Goal: Task Accomplishment & Management: Manage account settings

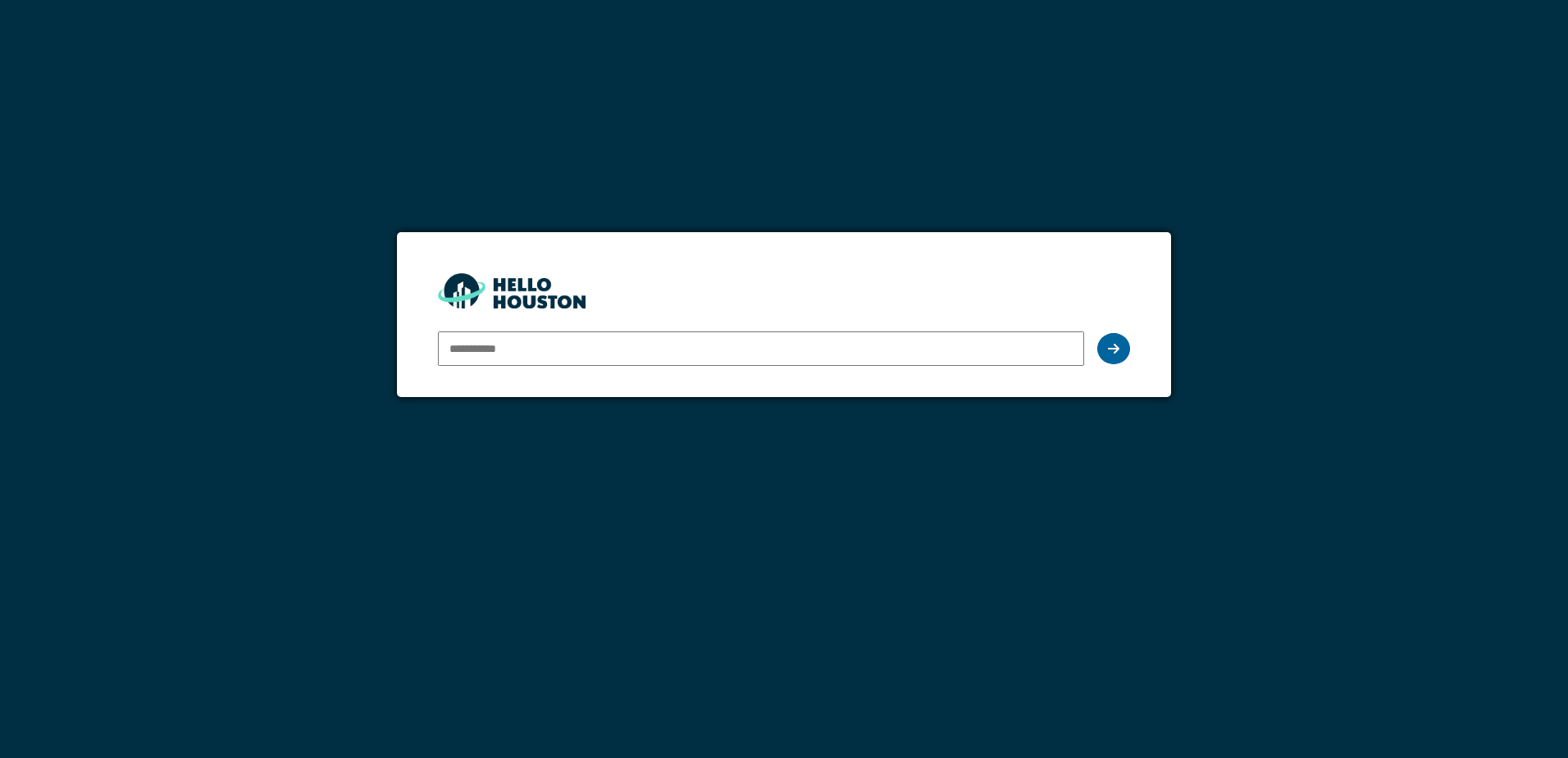
type input "**********"
click at [1114, 357] on div at bounding box center [1114, 348] width 33 height 31
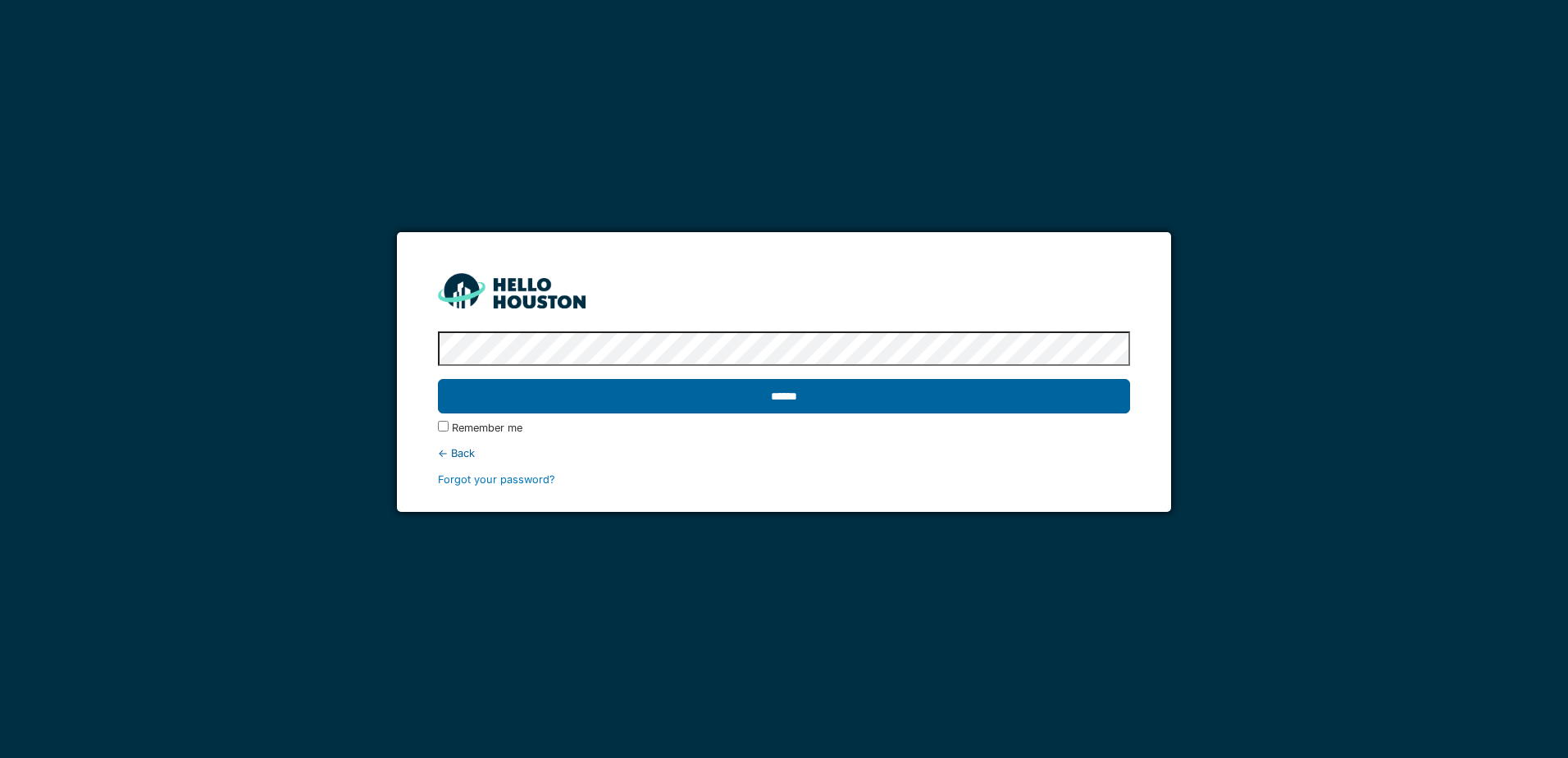
click at [1028, 402] on input "******" at bounding box center [784, 396] width 691 height 34
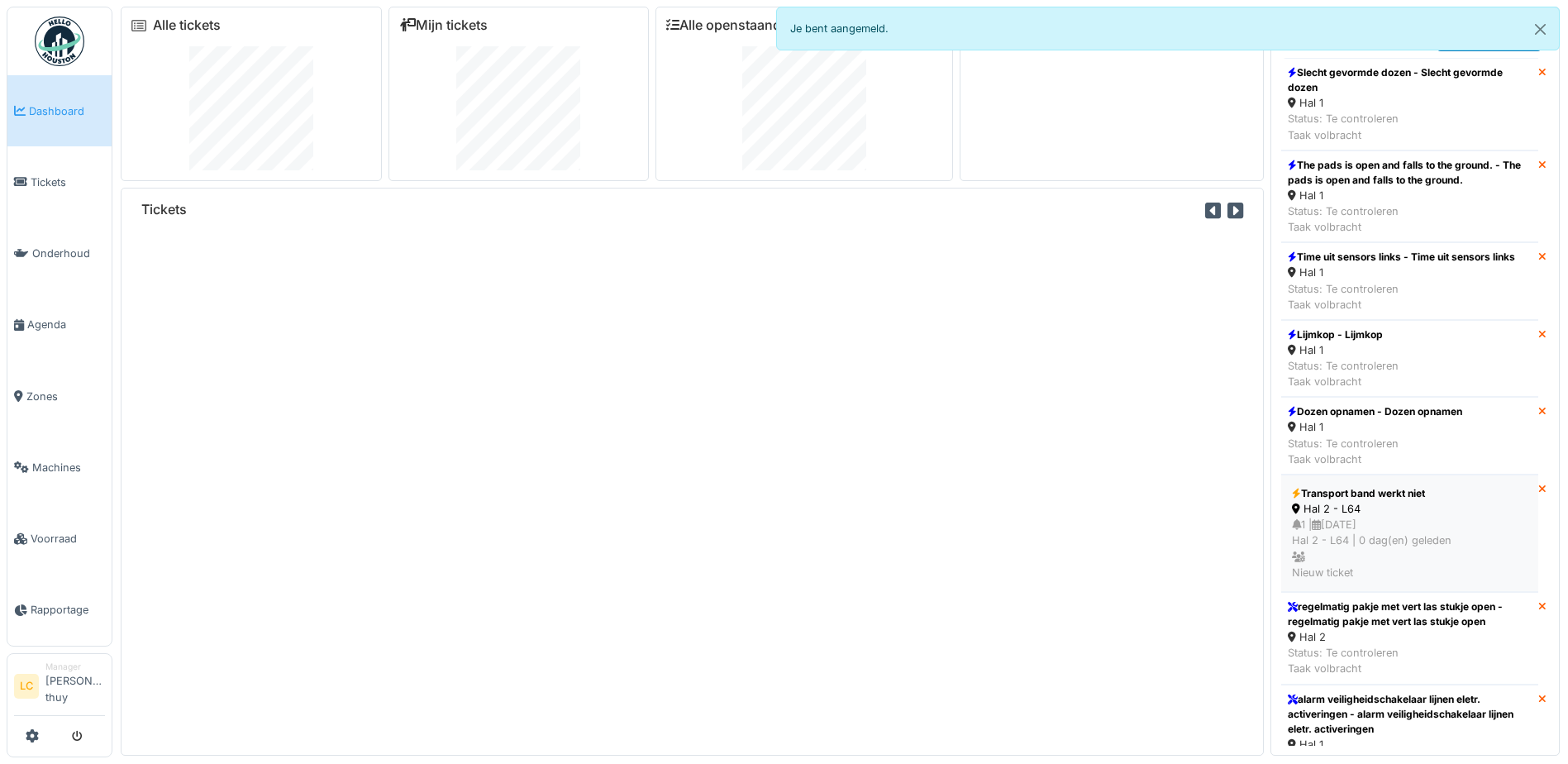
click at [1411, 547] on div "1 | 12/09/2025 Hal 2 - L64 | 0 dag(en) geleden Nieuw ticket" at bounding box center [1409, 548] width 236 height 63
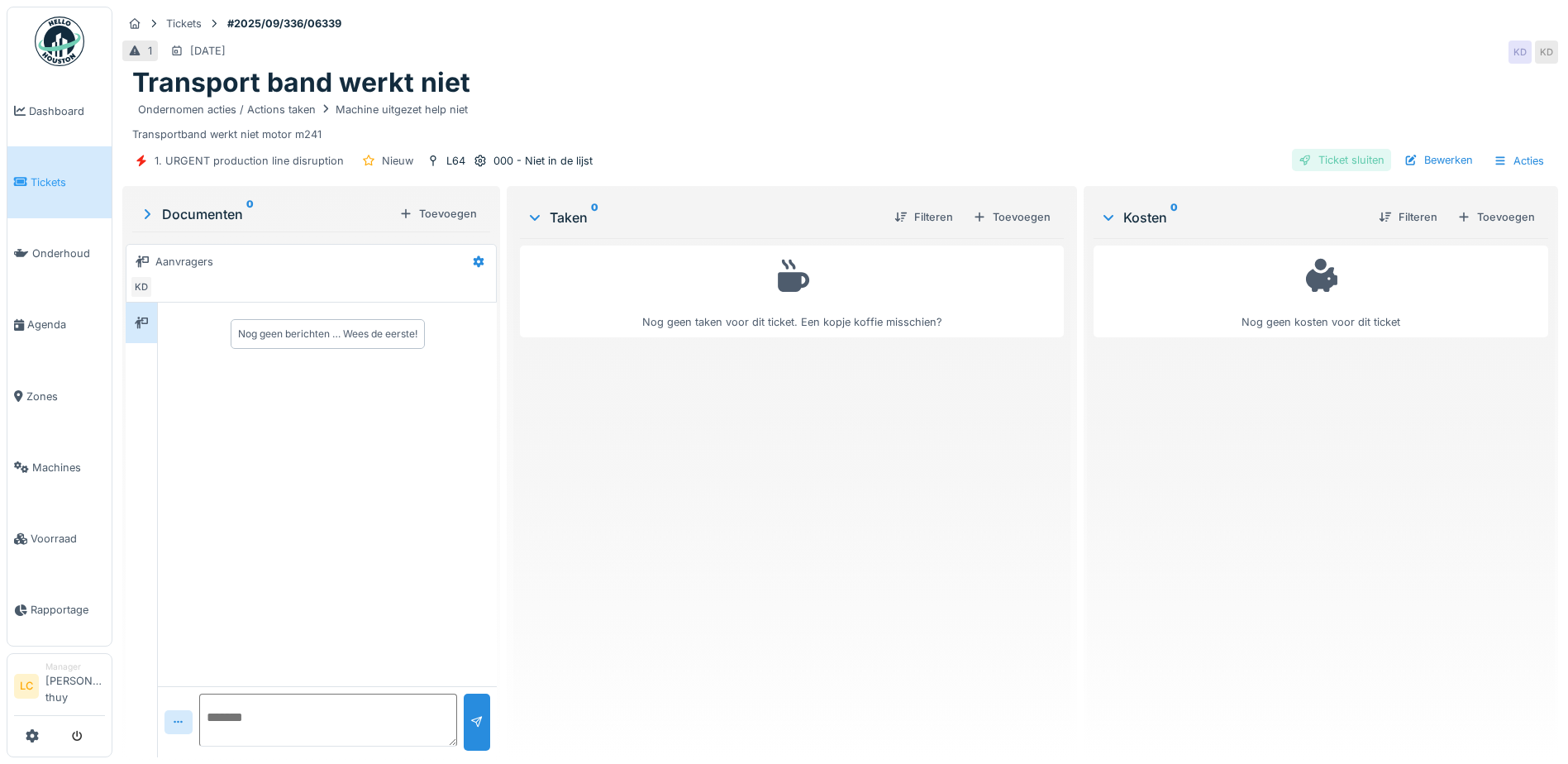
click at [1344, 160] on div "Ticket sluiten" at bounding box center [1342, 159] width 100 height 22
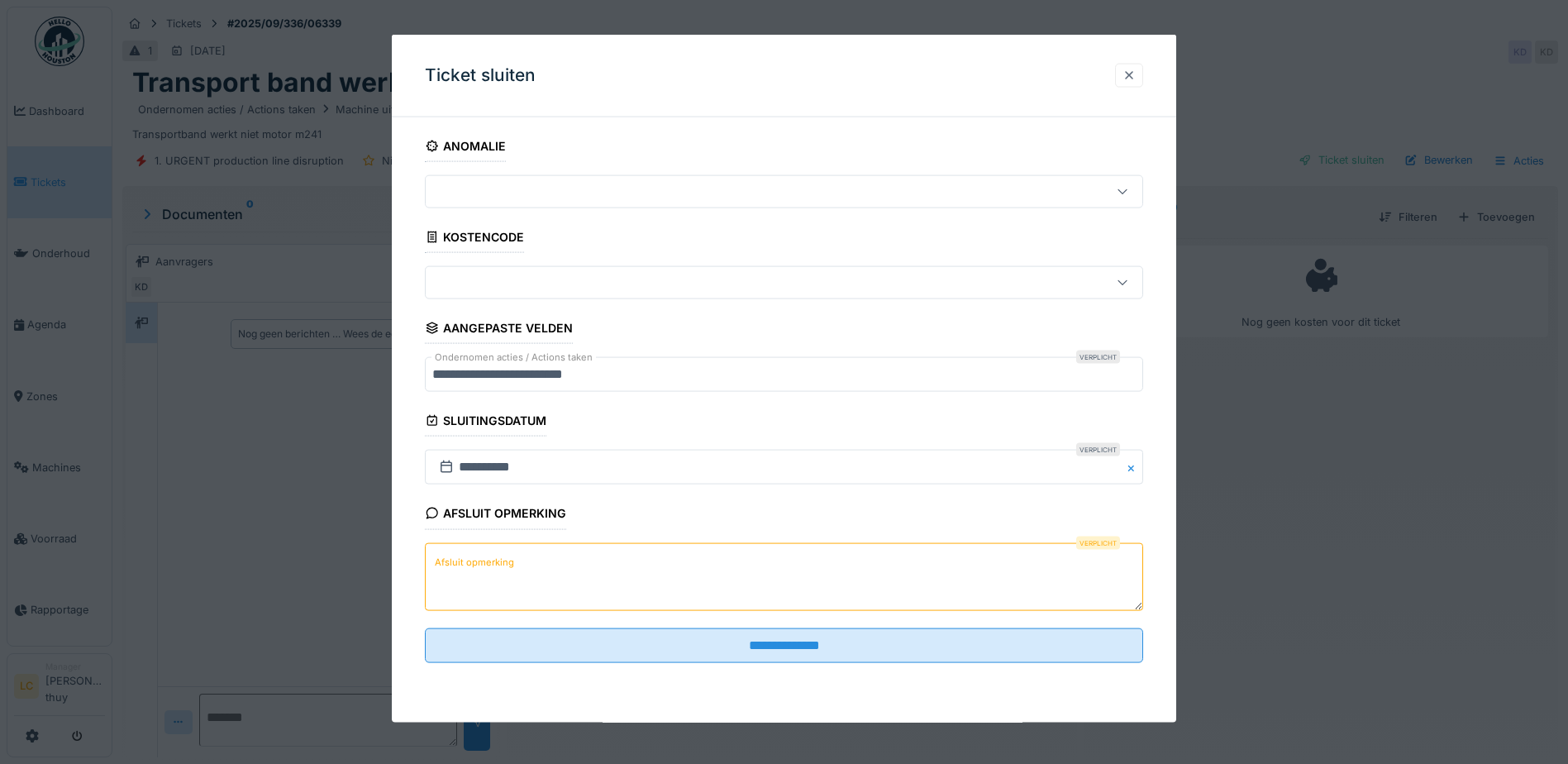
click at [1136, 70] on div at bounding box center [1129, 75] width 13 height 15
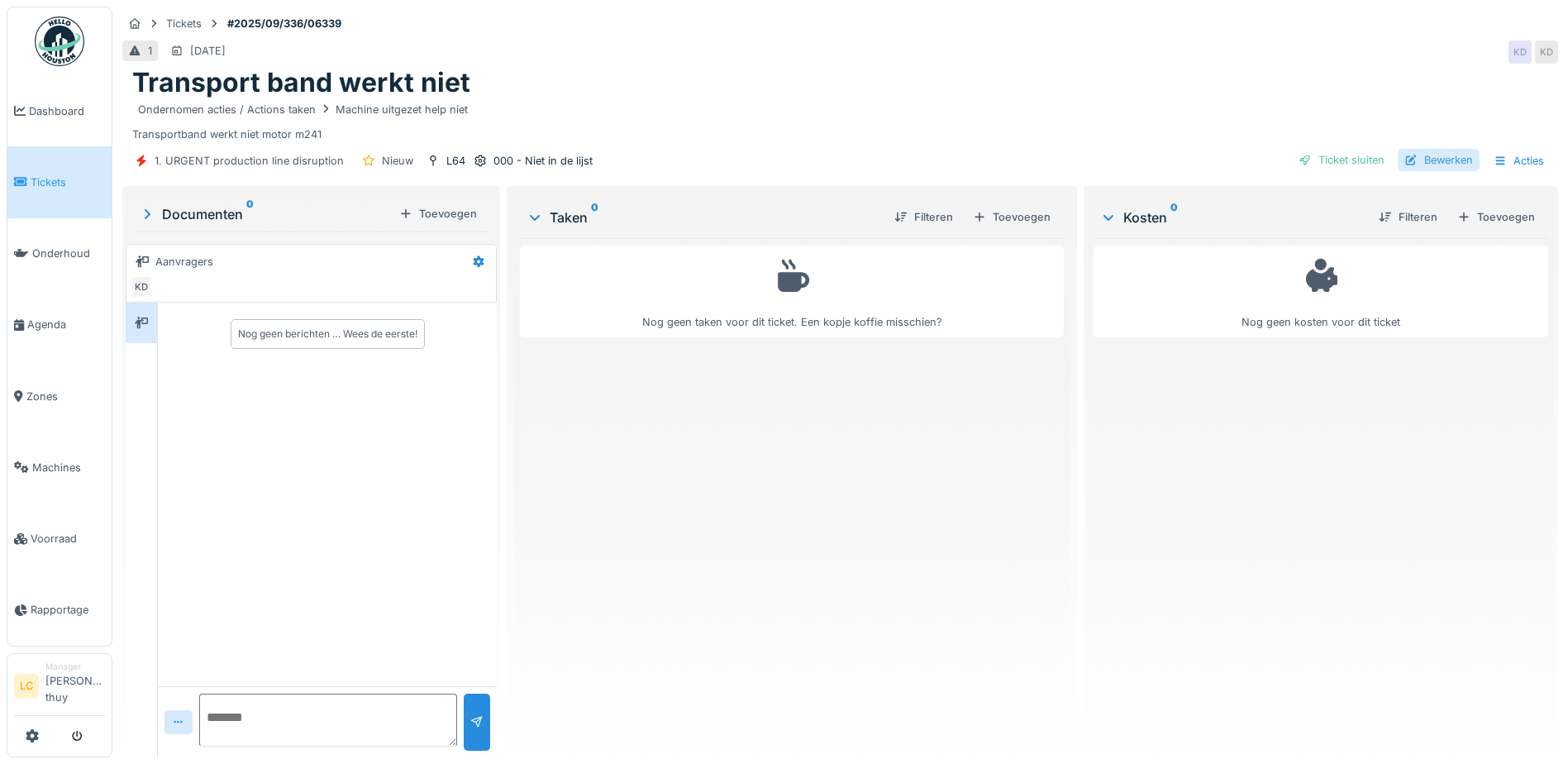
click at [1438, 161] on div "Bewerken" at bounding box center [1438, 159] width 81 height 22
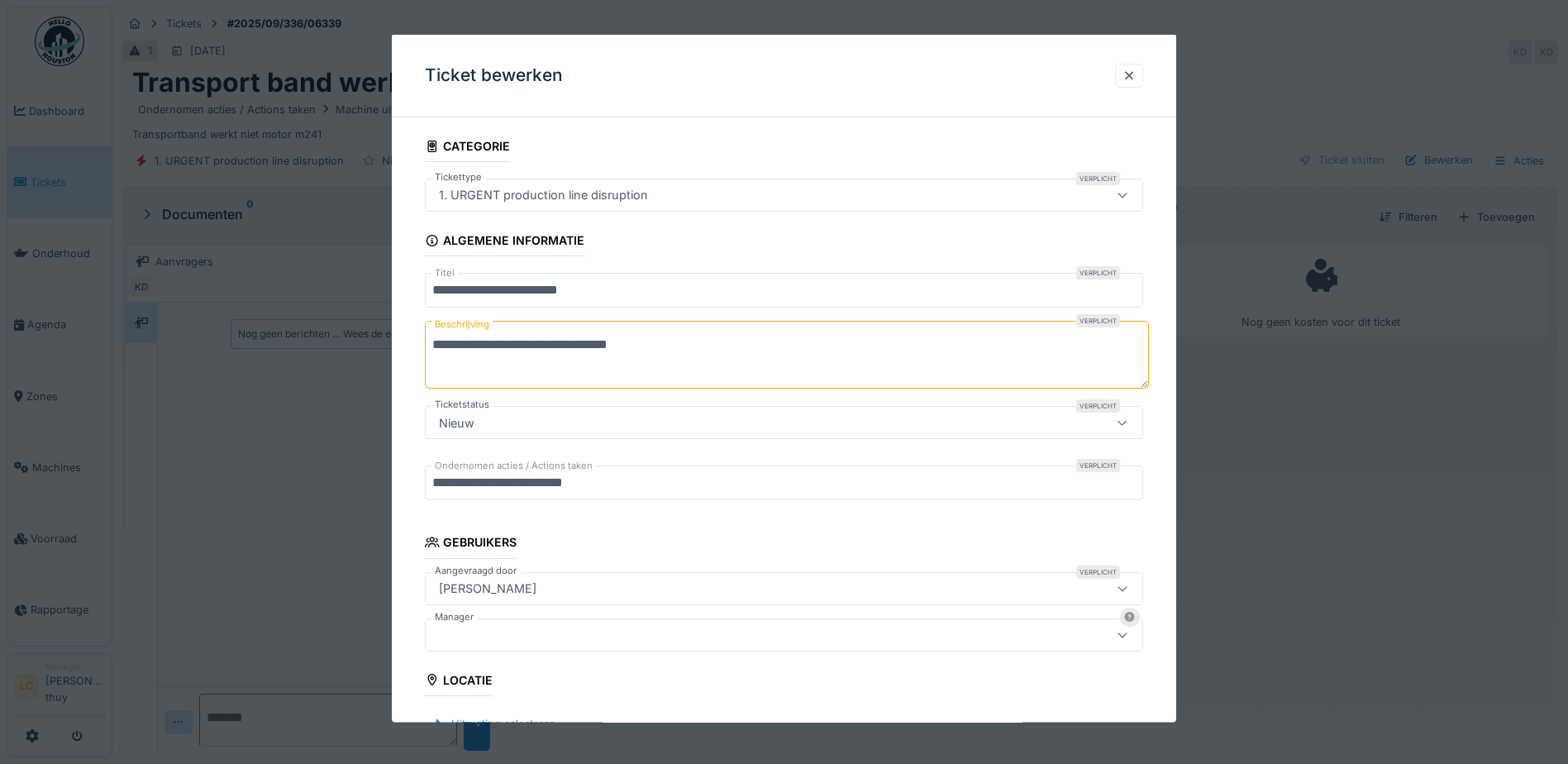
click at [543, 592] on div "Kurt De schouwer" at bounding box center [487, 587] width 111 height 18
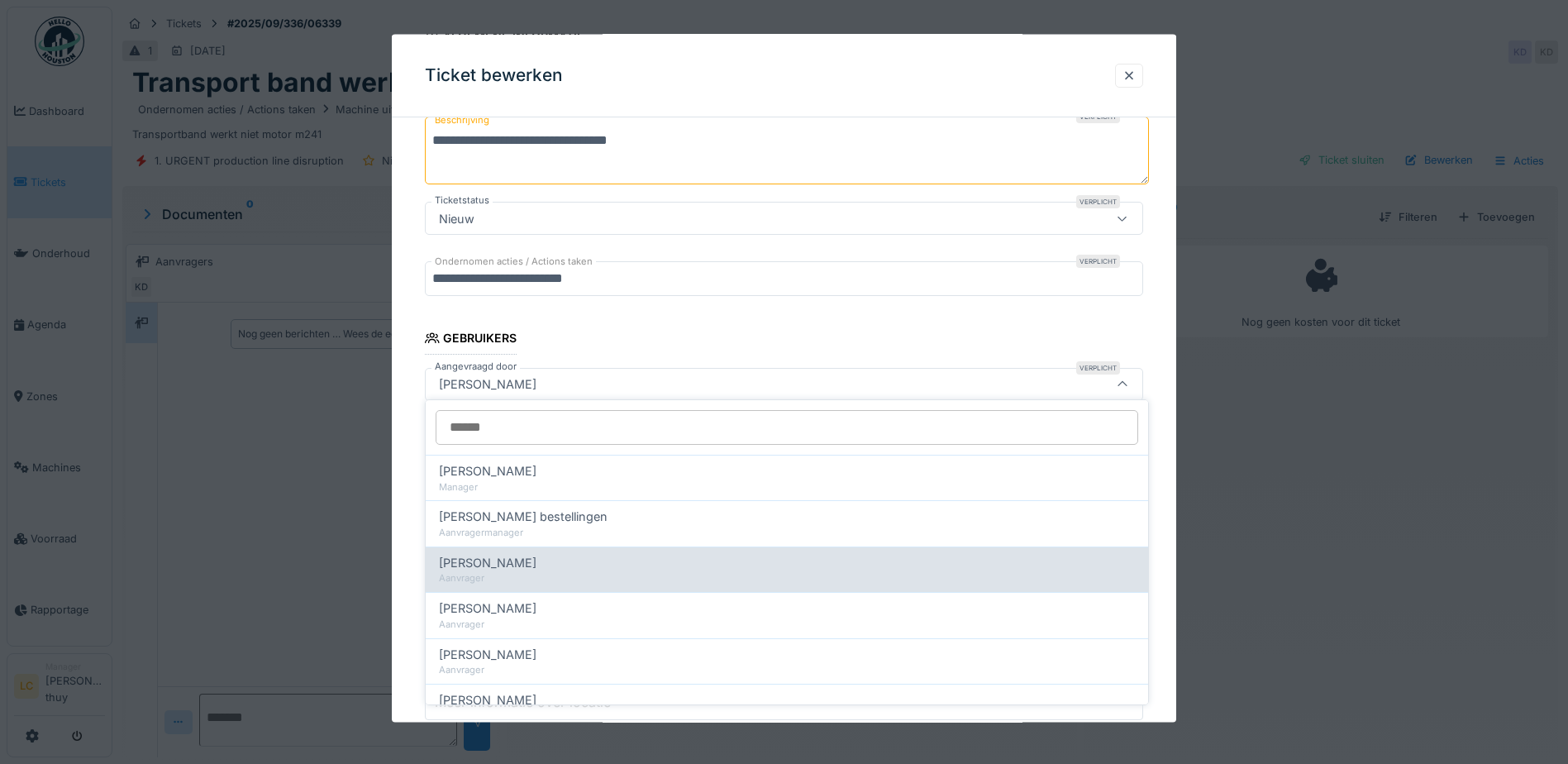
scroll to position [210, 0]
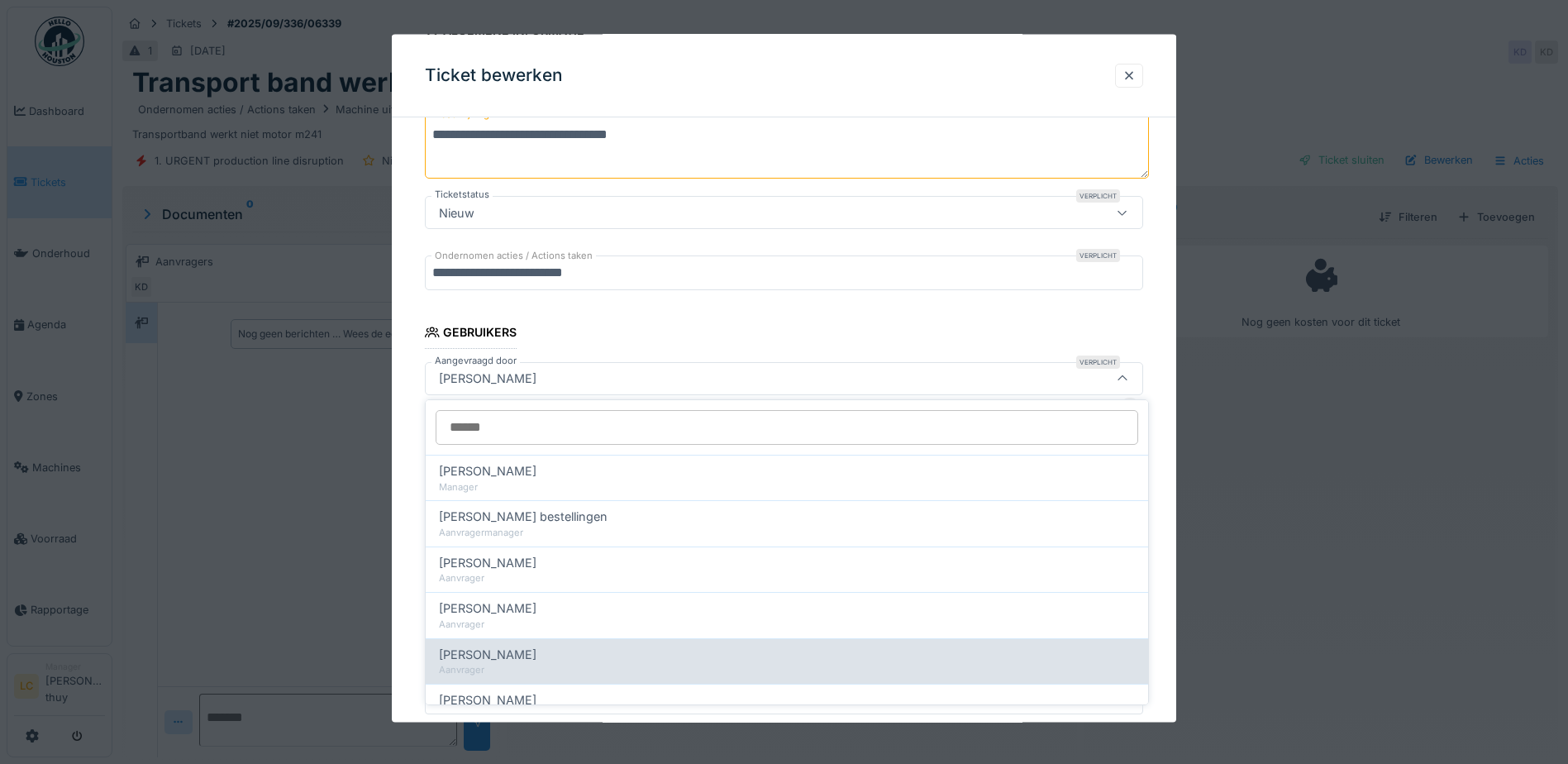
click at [533, 653] on span "Abdeslam Zaitouni" at bounding box center [488, 654] width 98 height 18
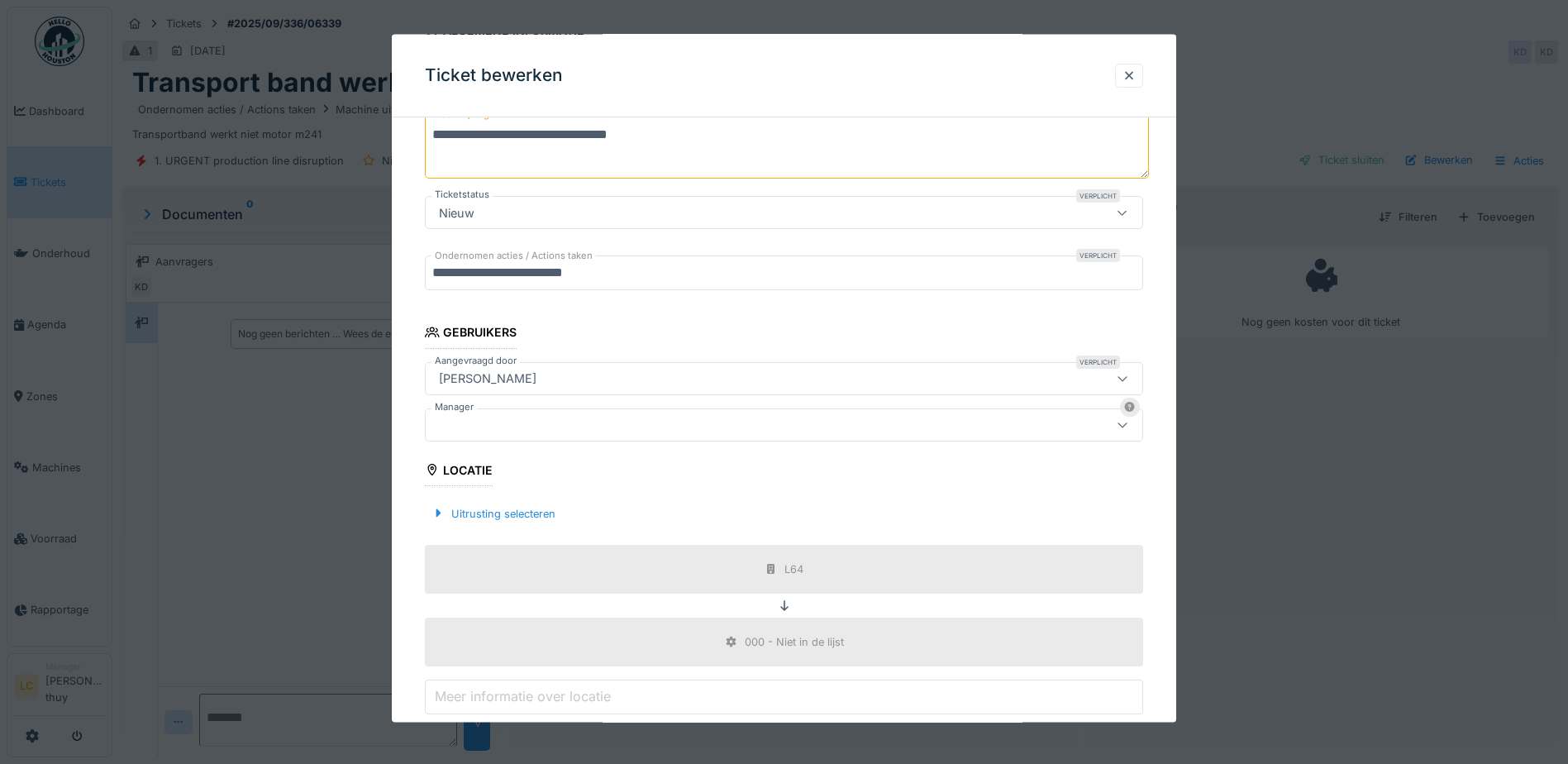
type input "****"
click at [582, 422] on div at bounding box center [742, 424] width 619 height 18
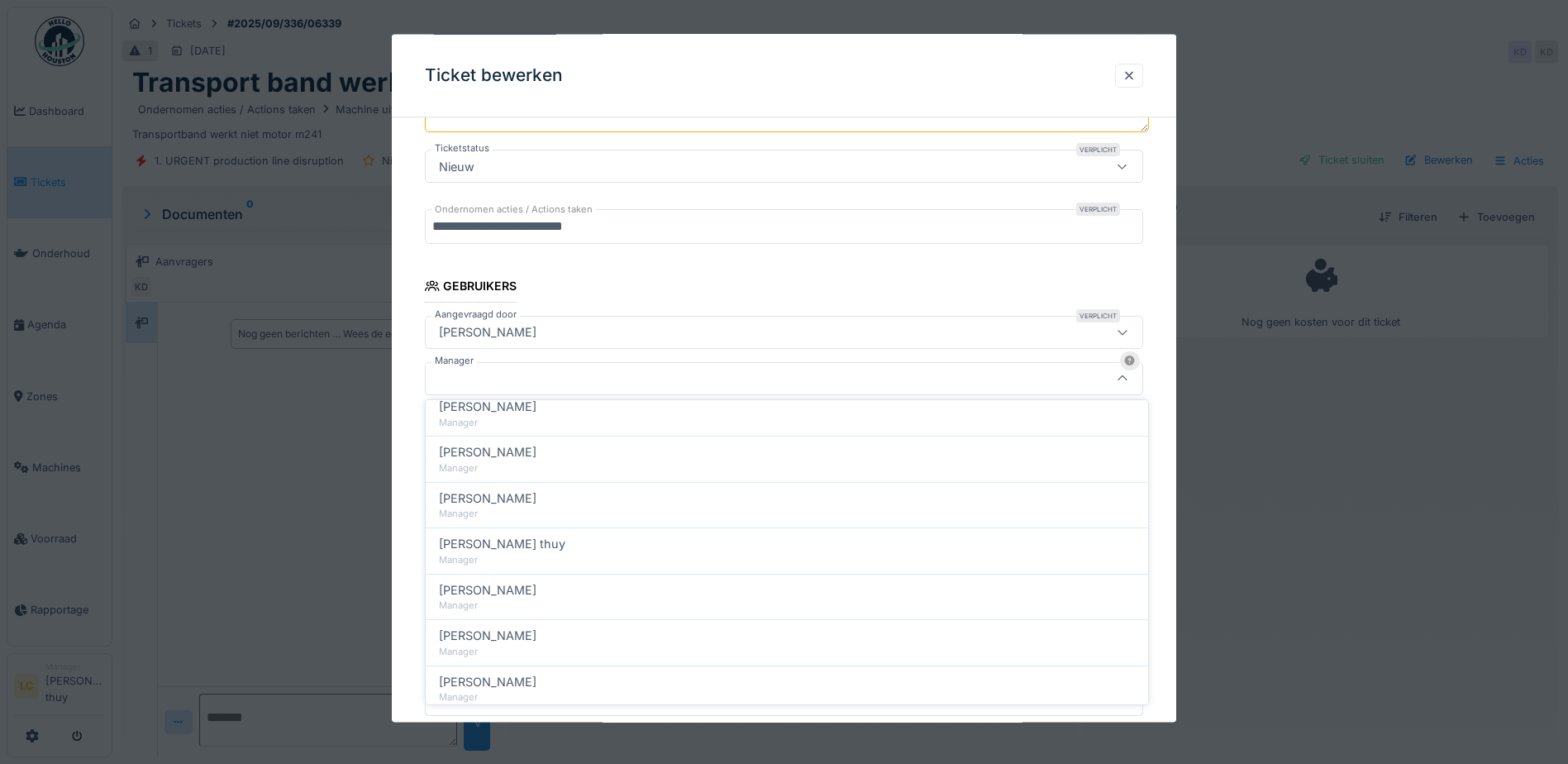
scroll to position [393, 0]
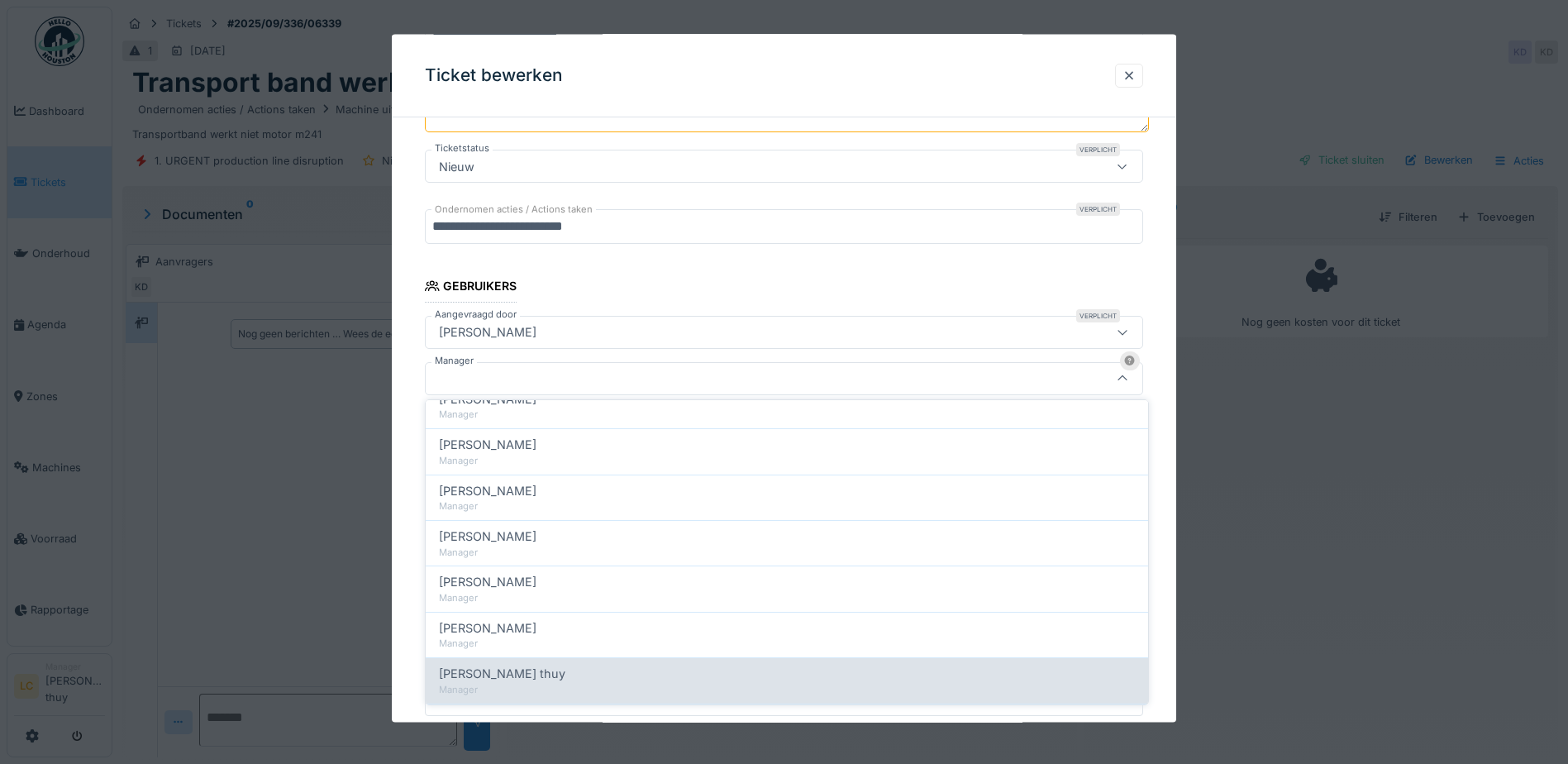
click at [522, 675] on span "Linh Chau mong thuy" at bounding box center [502, 673] width 126 height 18
type input "****"
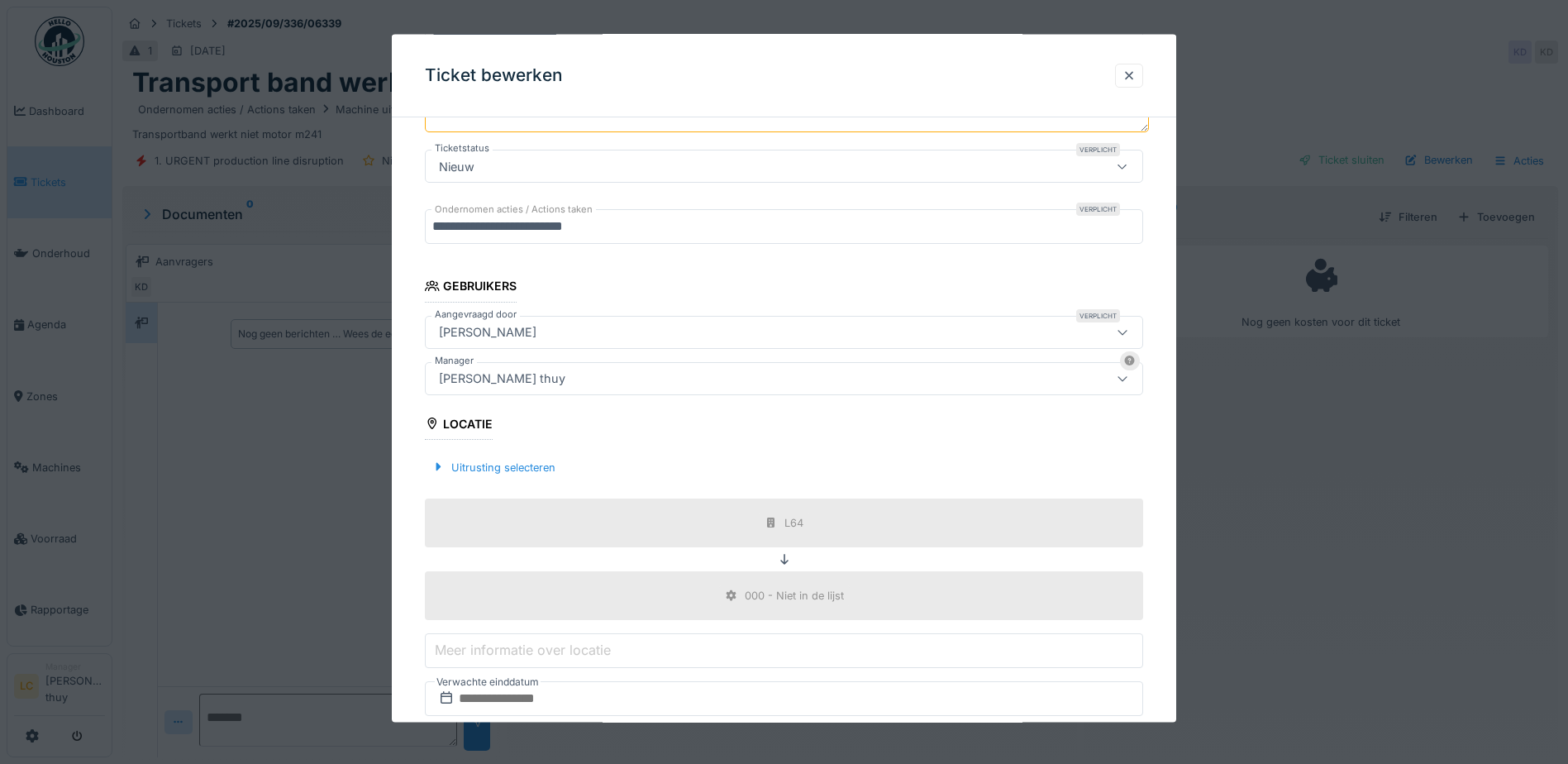
scroll to position [423, 0]
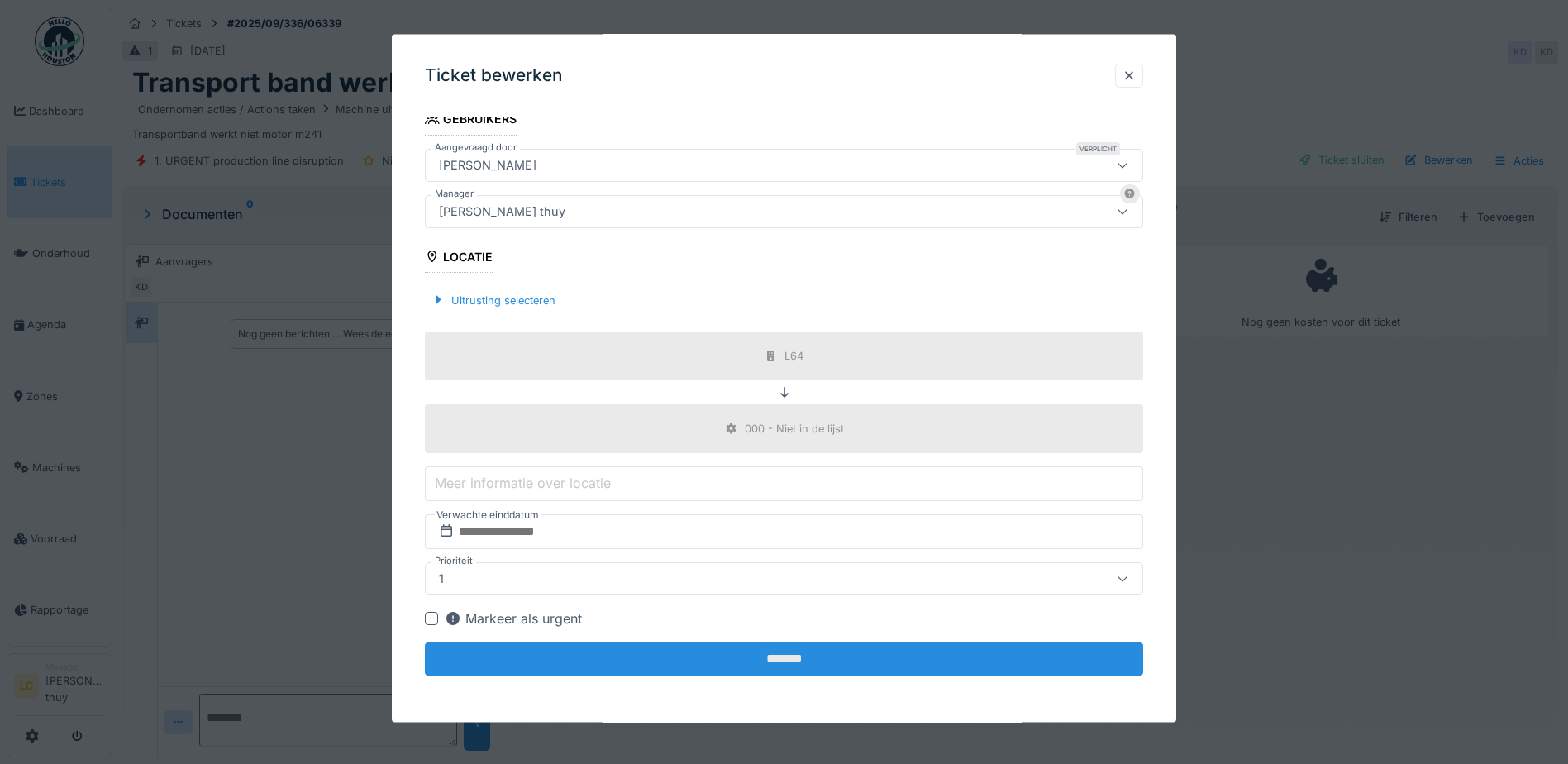
click at [745, 658] on input "*******" at bounding box center [784, 659] width 719 height 34
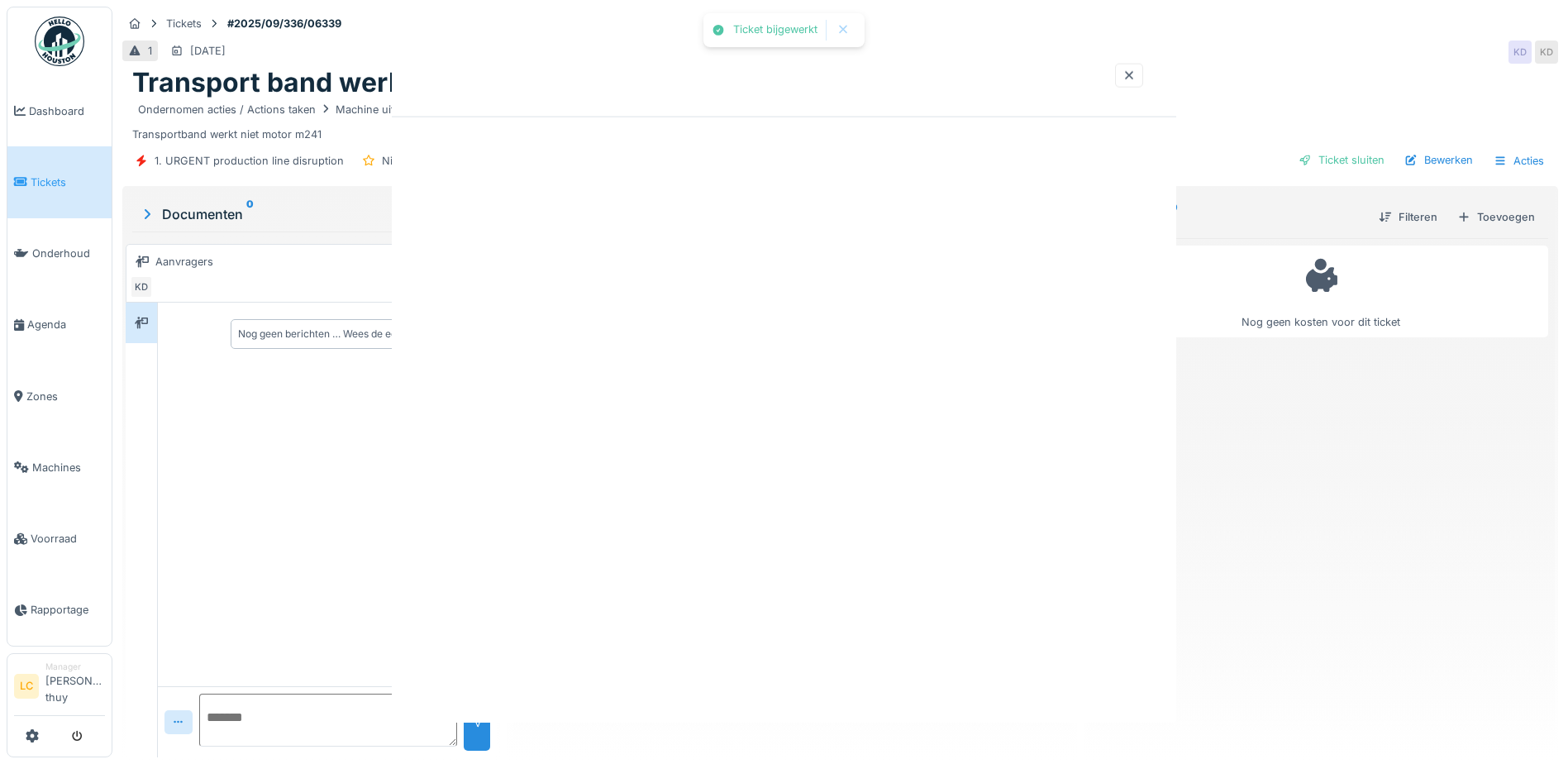
scroll to position [0, 0]
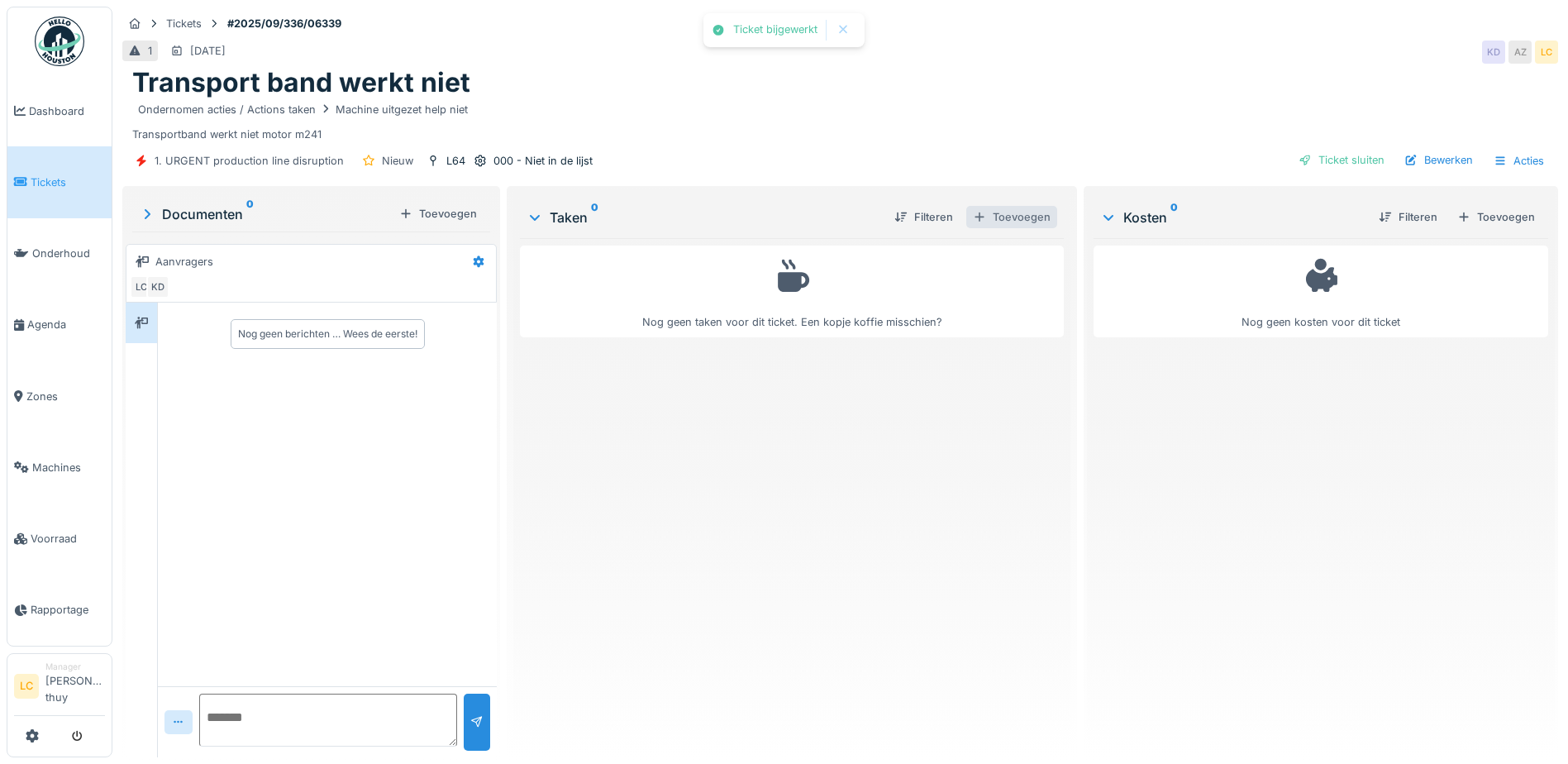
click at [1018, 217] on div "Toevoegen" at bounding box center [1012, 217] width 91 height 22
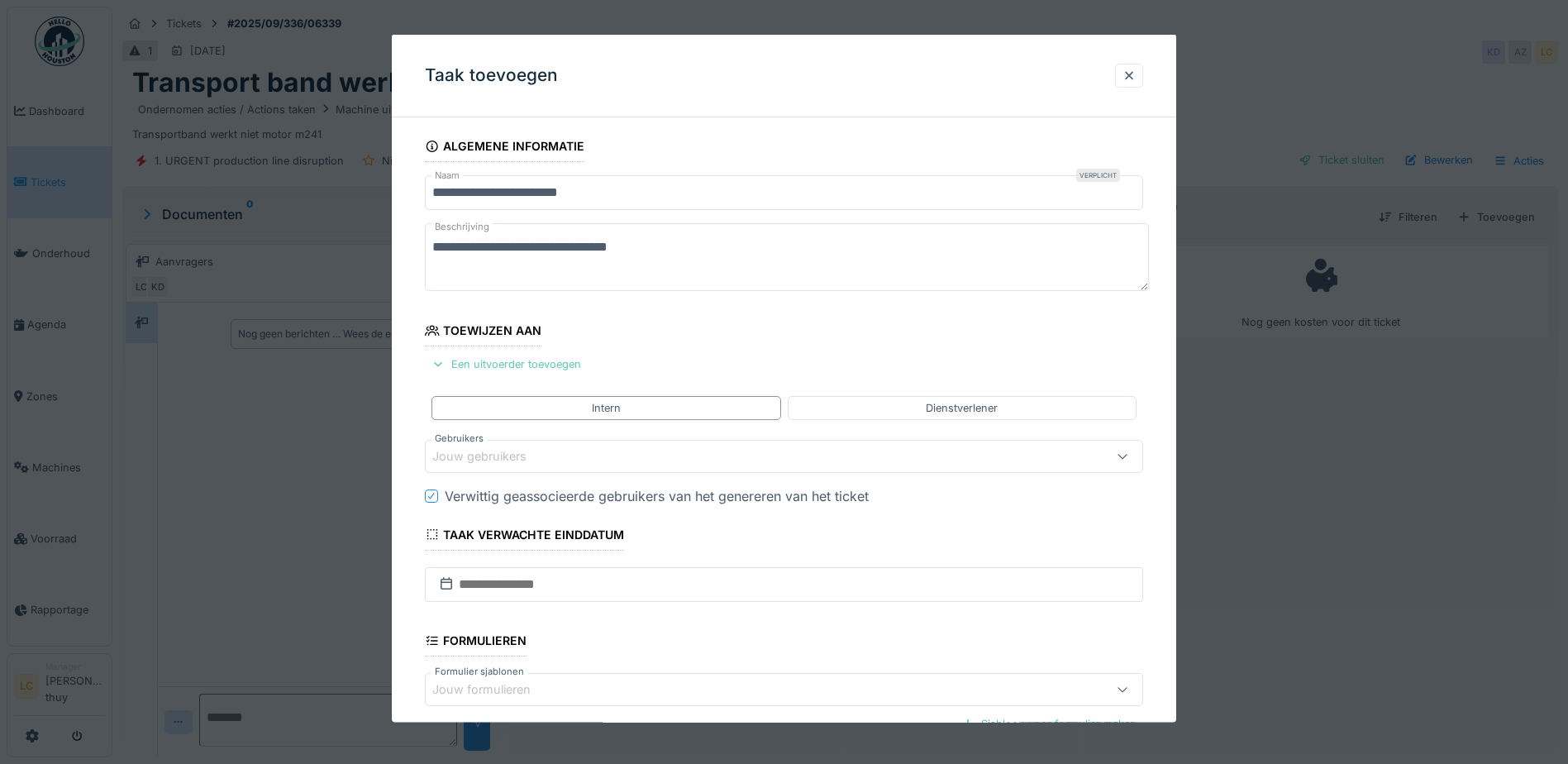
click at [517, 361] on div "Een uitvoerder toevoegen" at bounding box center [506, 364] width 163 height 22
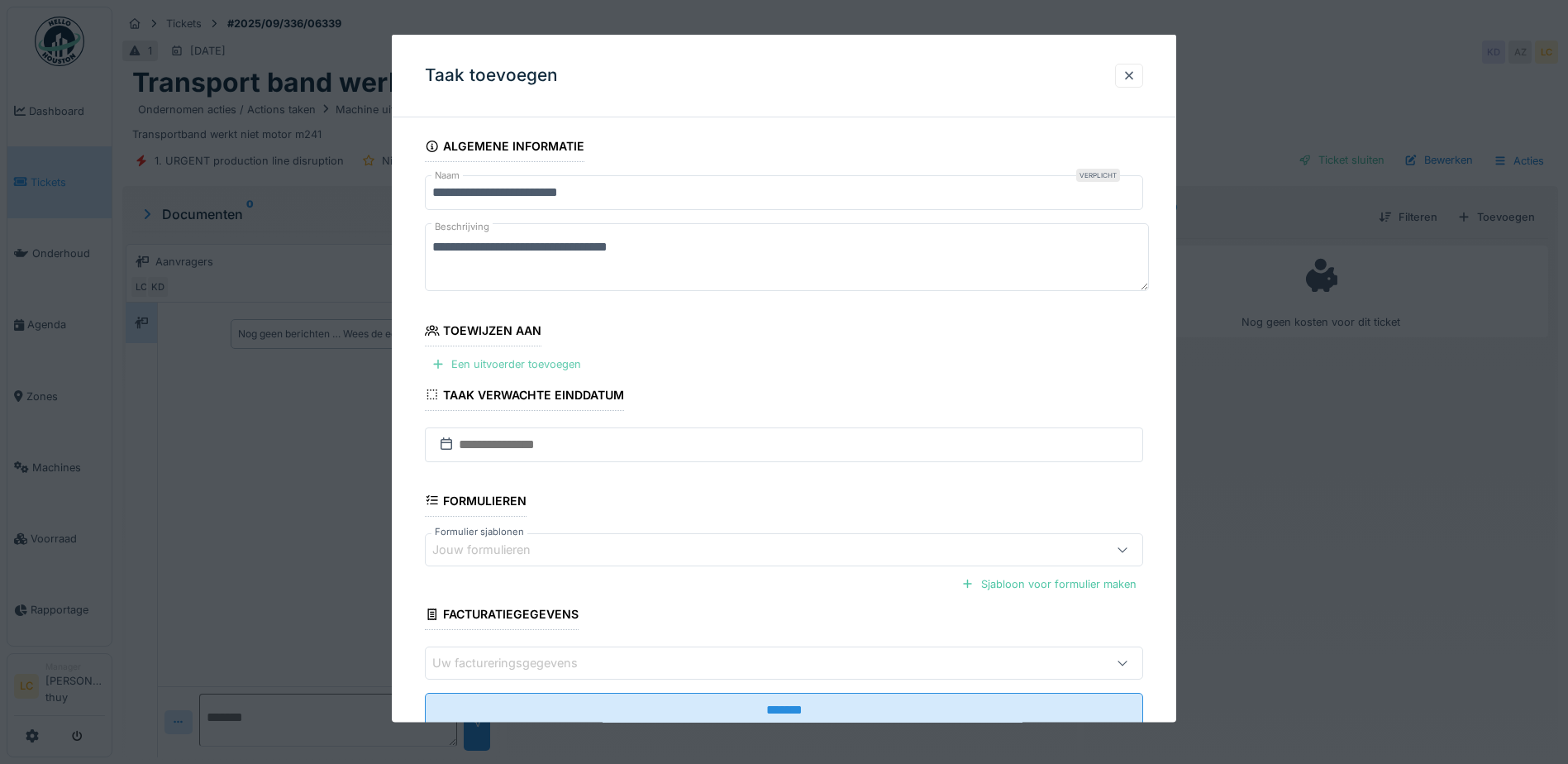
click at [558, 363] on div "Een uitvoerder toevoegen" at bounding box center [506, 364] width 163 height 22
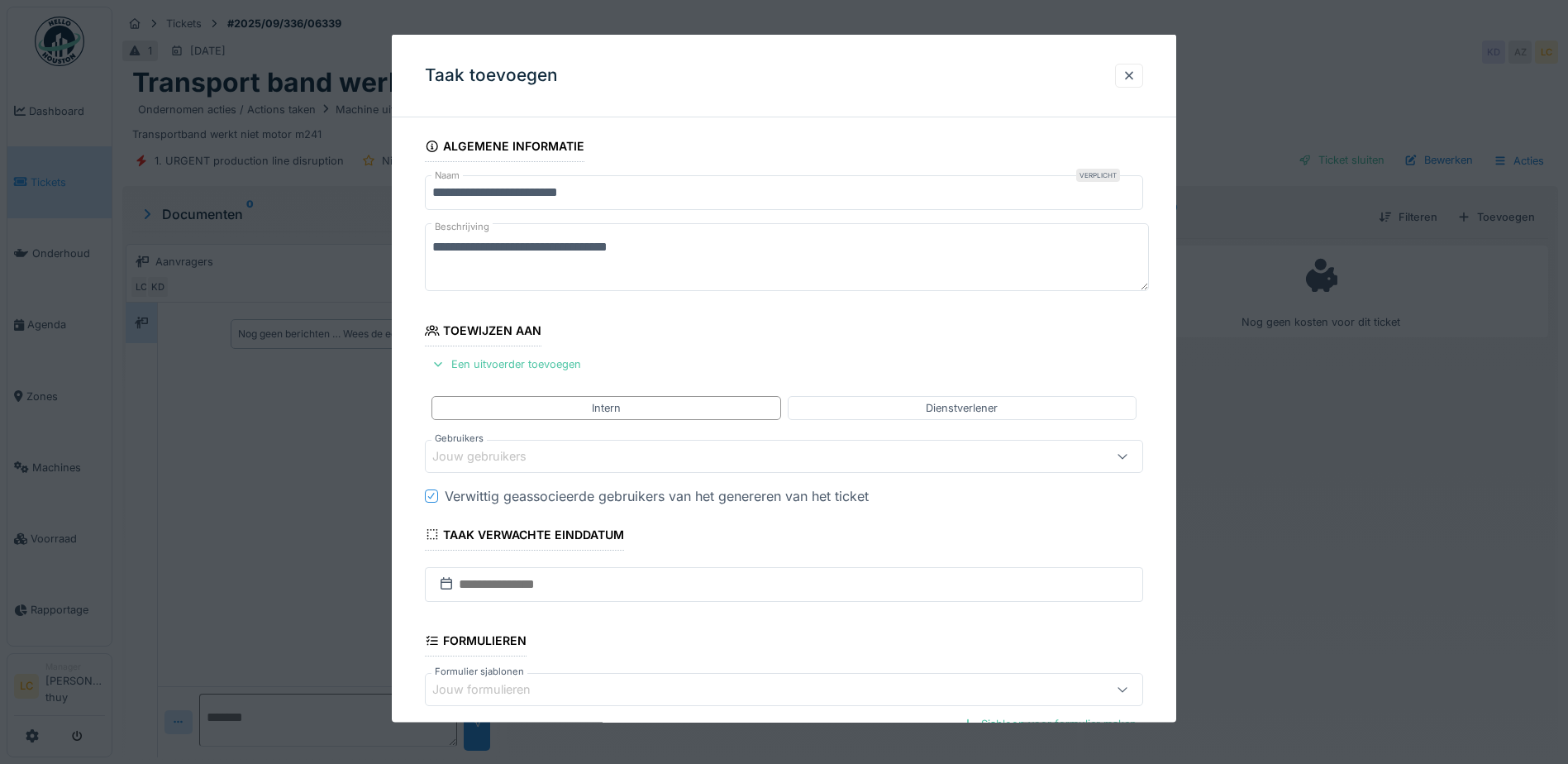
click at [570, 462] on div "Jouw gebruikers" at bounding box center [742, 454] width 619 height 18
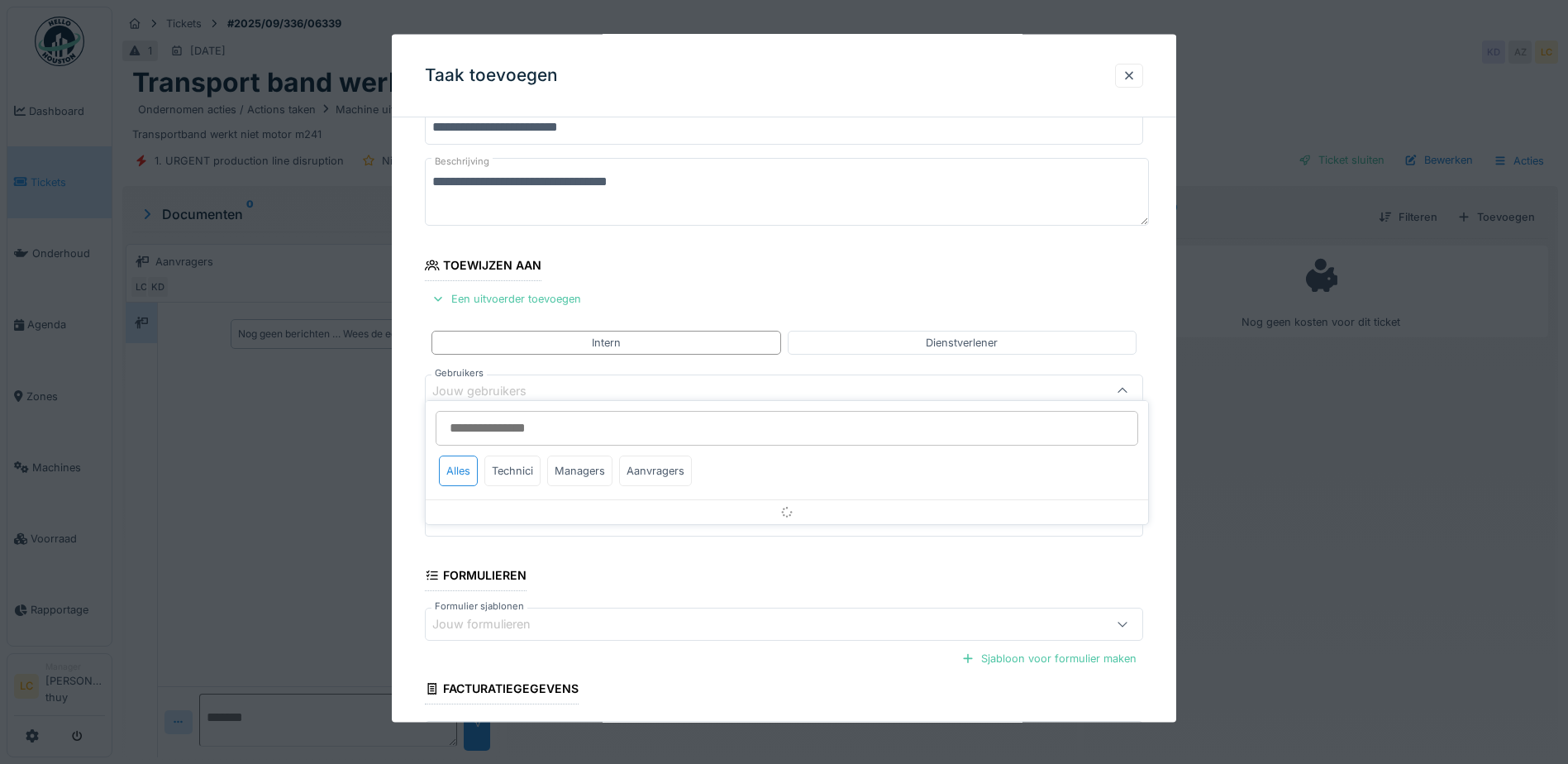
scroll to position [78, 0]
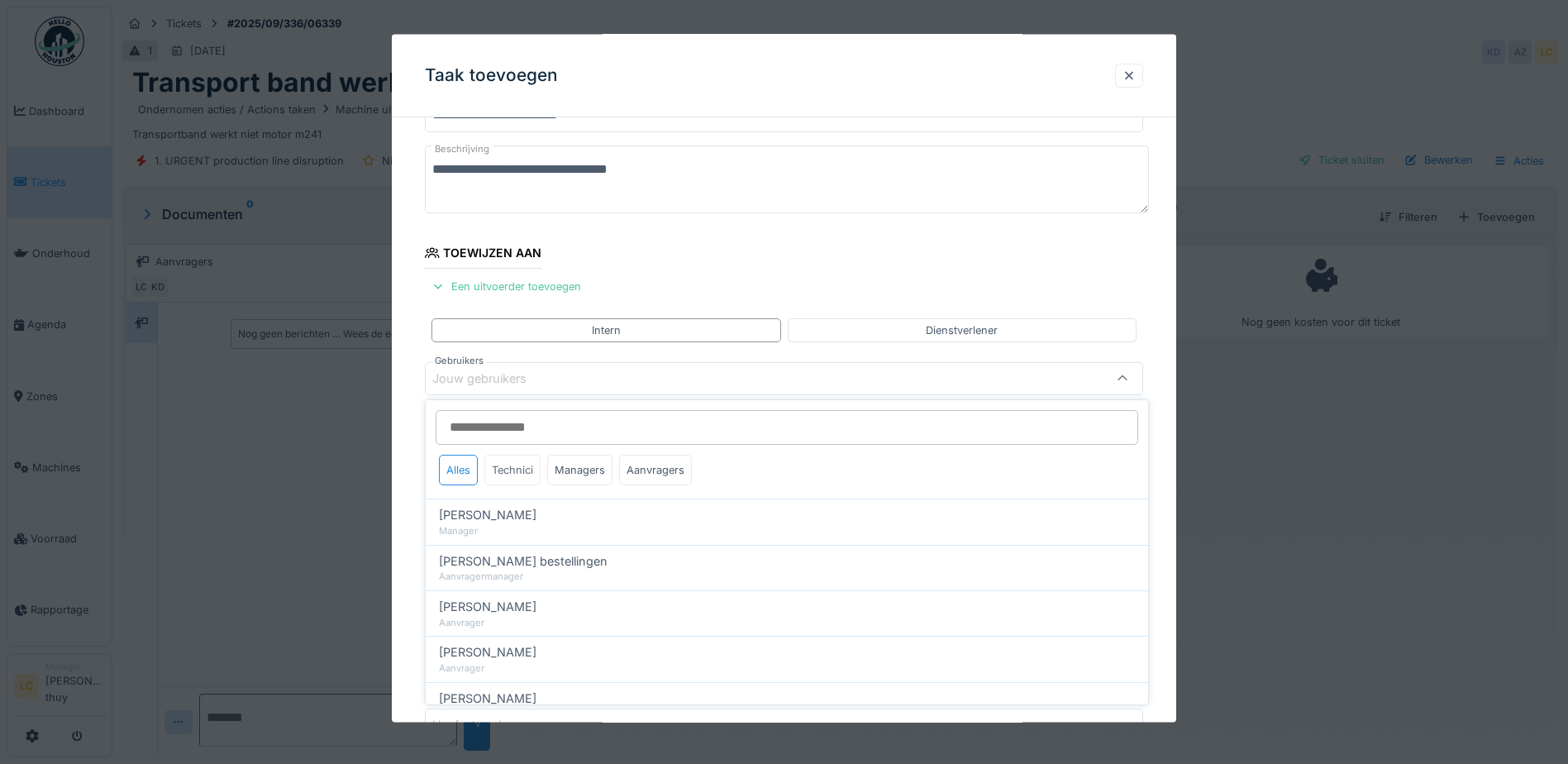
click at [512, 477] on div "Technici" at bounding box center [513, 470] width 57 height 31
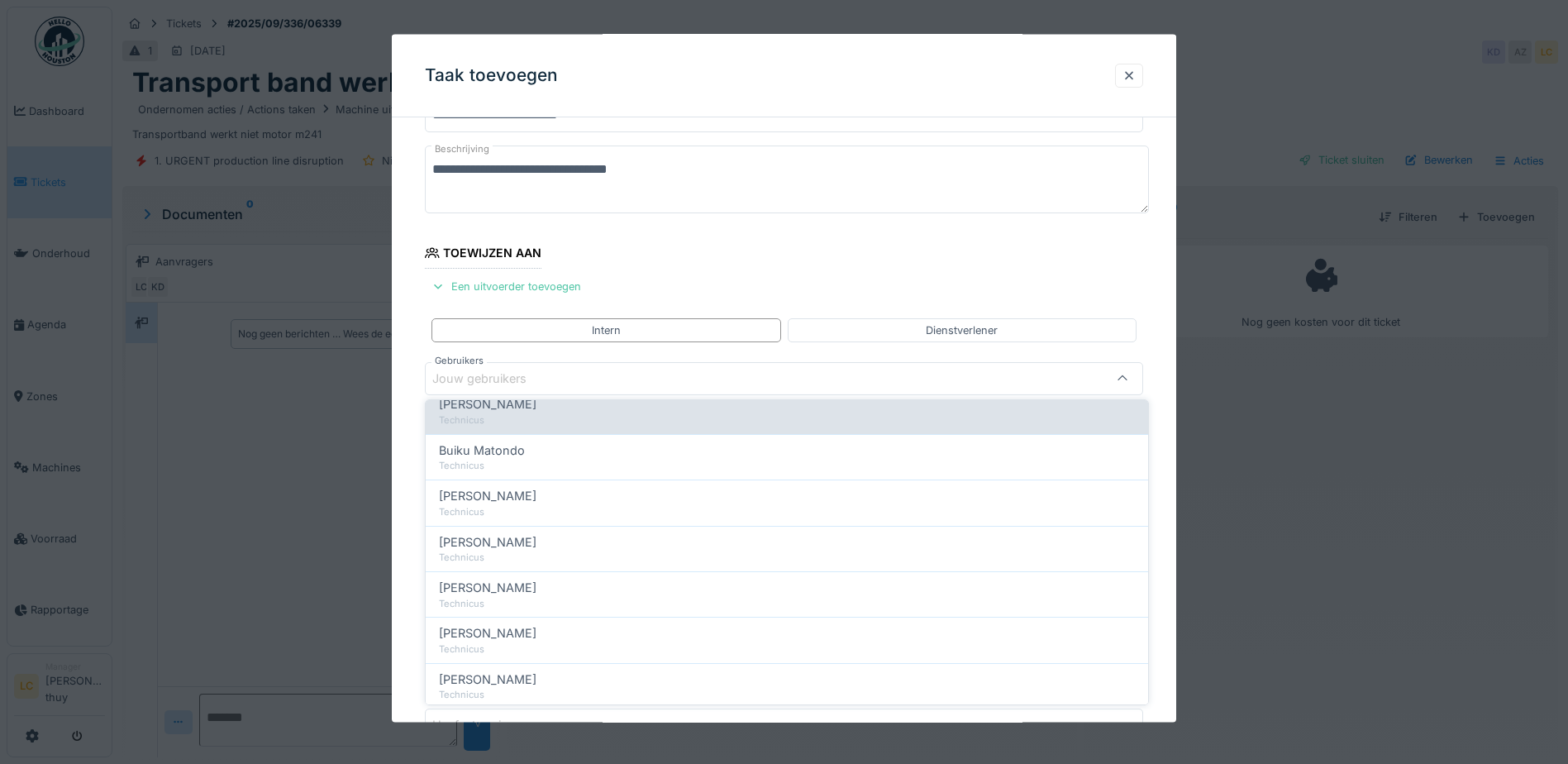
scroll to position [413, 0]
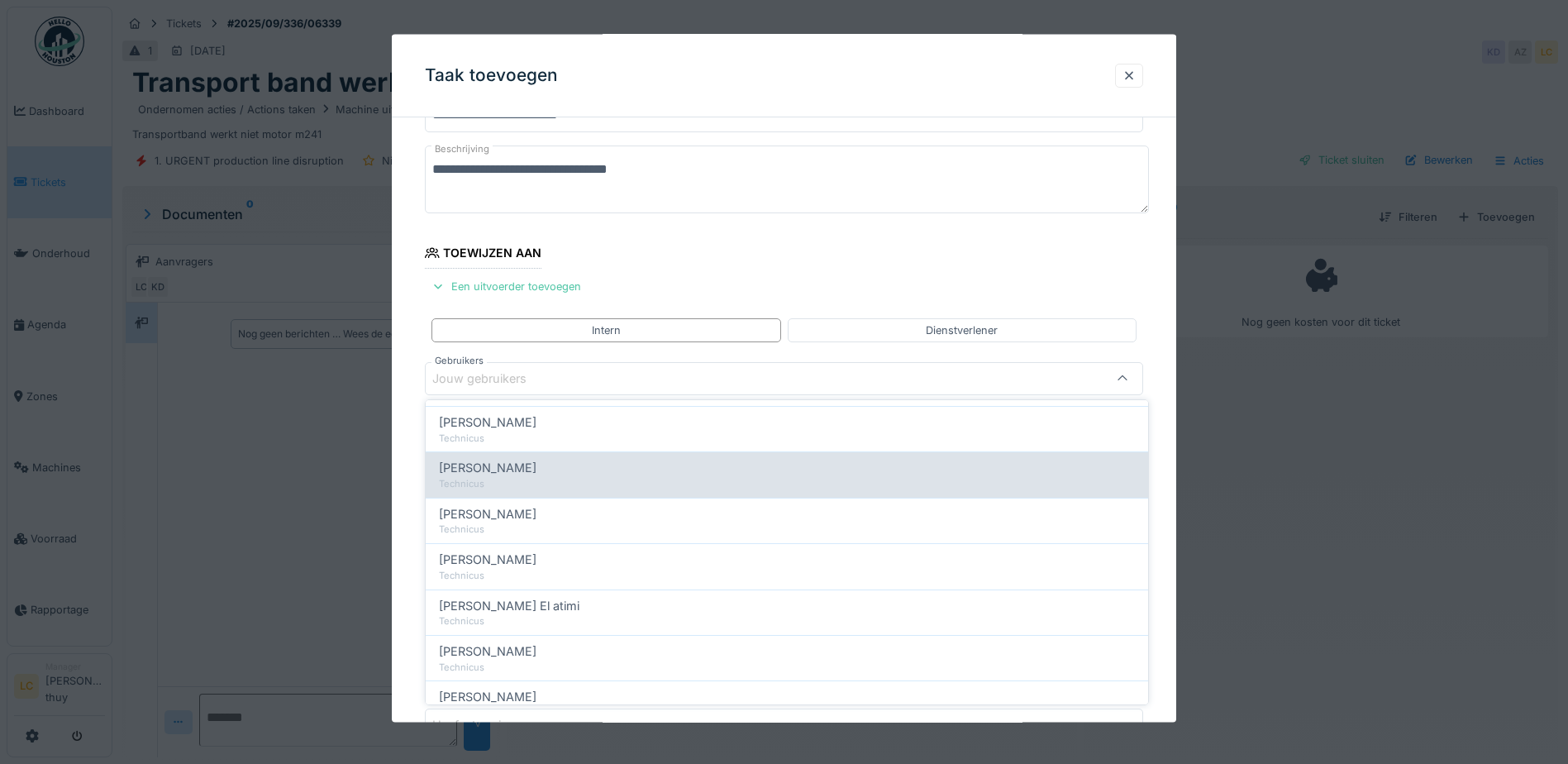
click at [482, 458] on div "Ismail Sewilam Technicus" at bounding box center [787, 473] width 722 height 45
type input "*****"
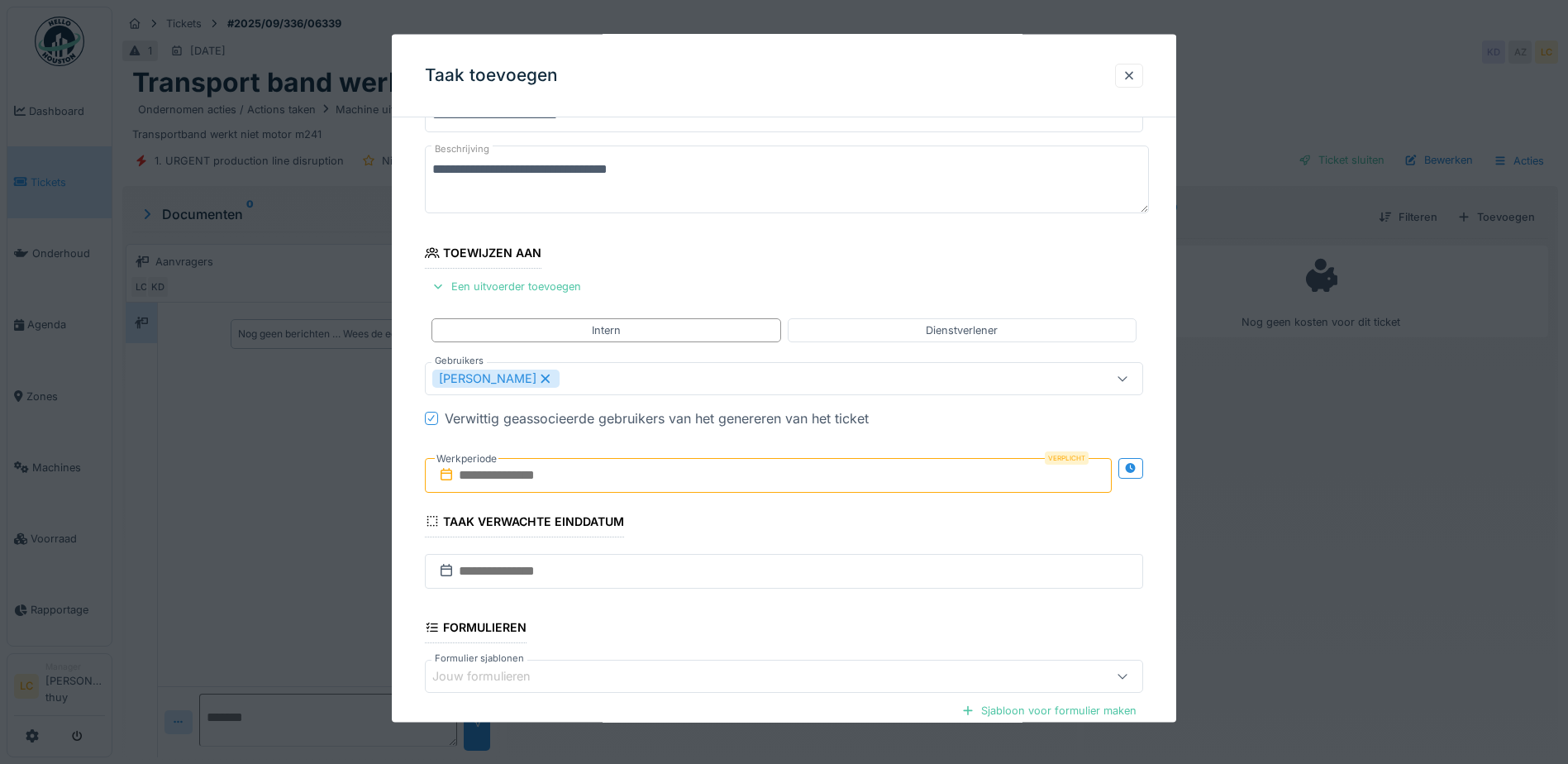
click at [730, 262] on fieldset "**********" at bounding box center [784, 460] width 719 height 814
drag, startPoint x: 568, startPoint y: 475, endPoint x: 575, endPoint y: 469, distance: 9.2
click at [568, 475] on input "text" at bounding box center [768, 474] width 687 height 34
click at [802, 609] on div "12" at bounding box center [799, 610] width 22 height 24
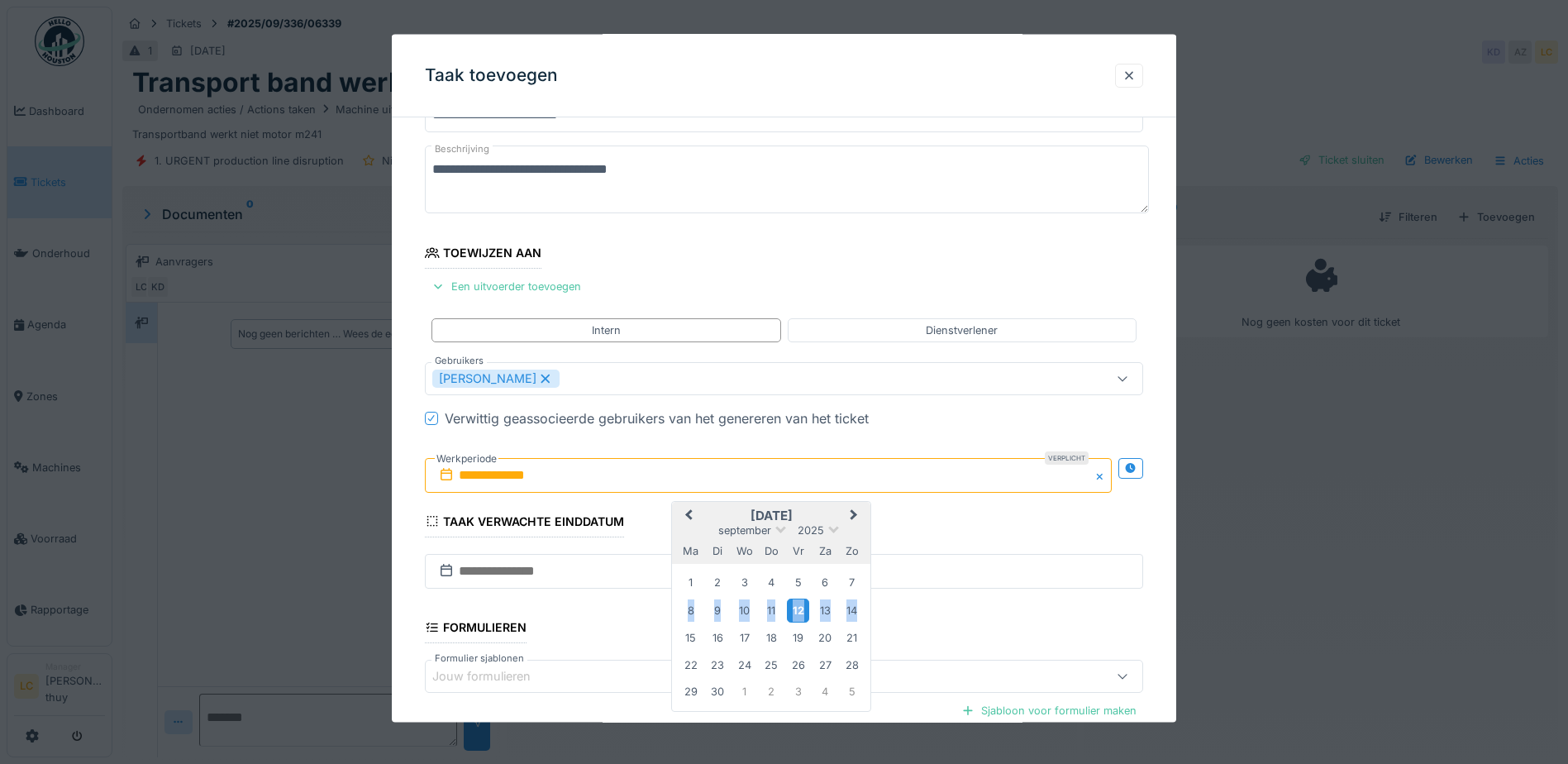
click at [802, 609] on div "12" at bounding box center [799, 610] width 22 height 24
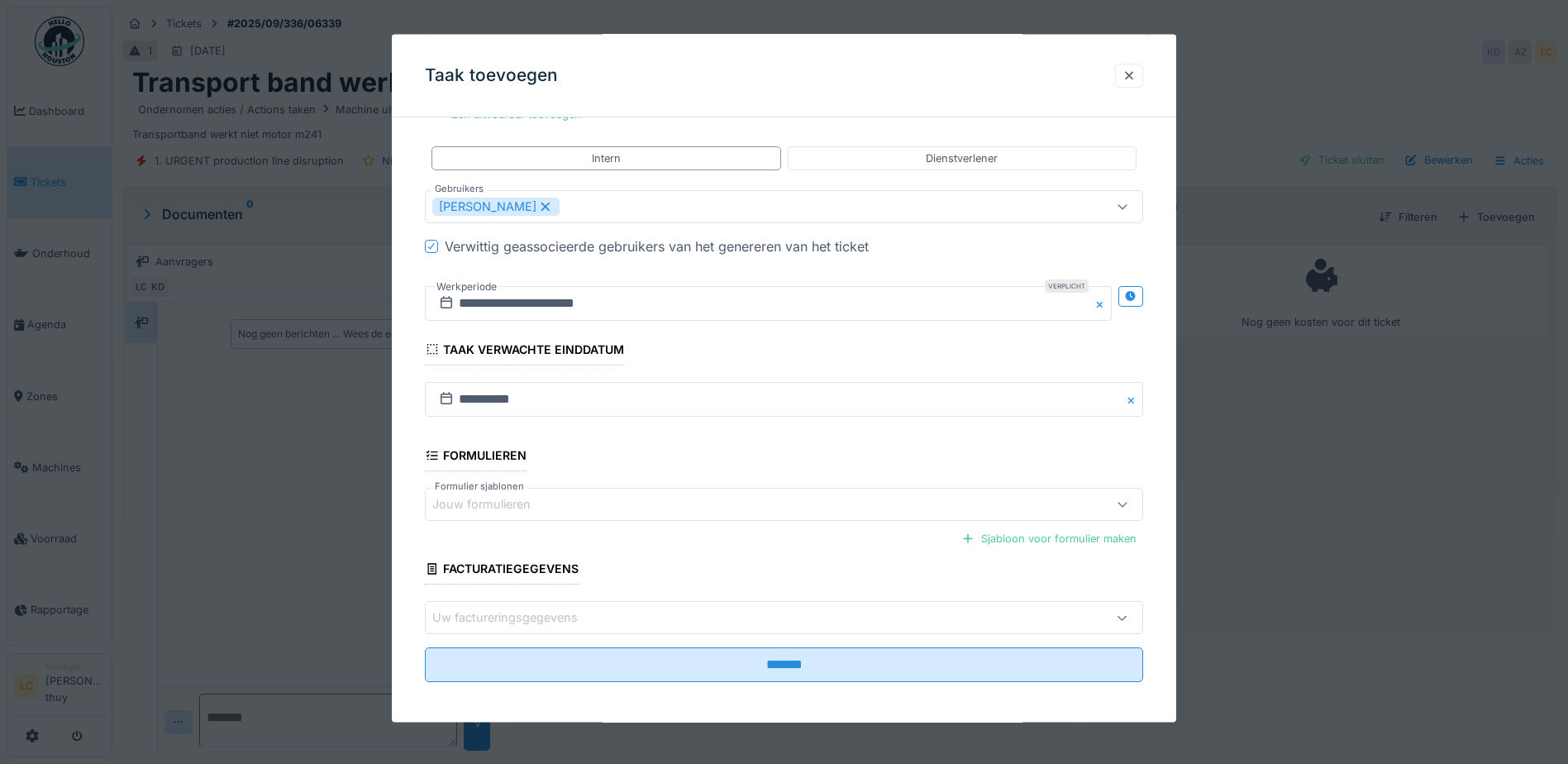
scroll to position [256, 0]
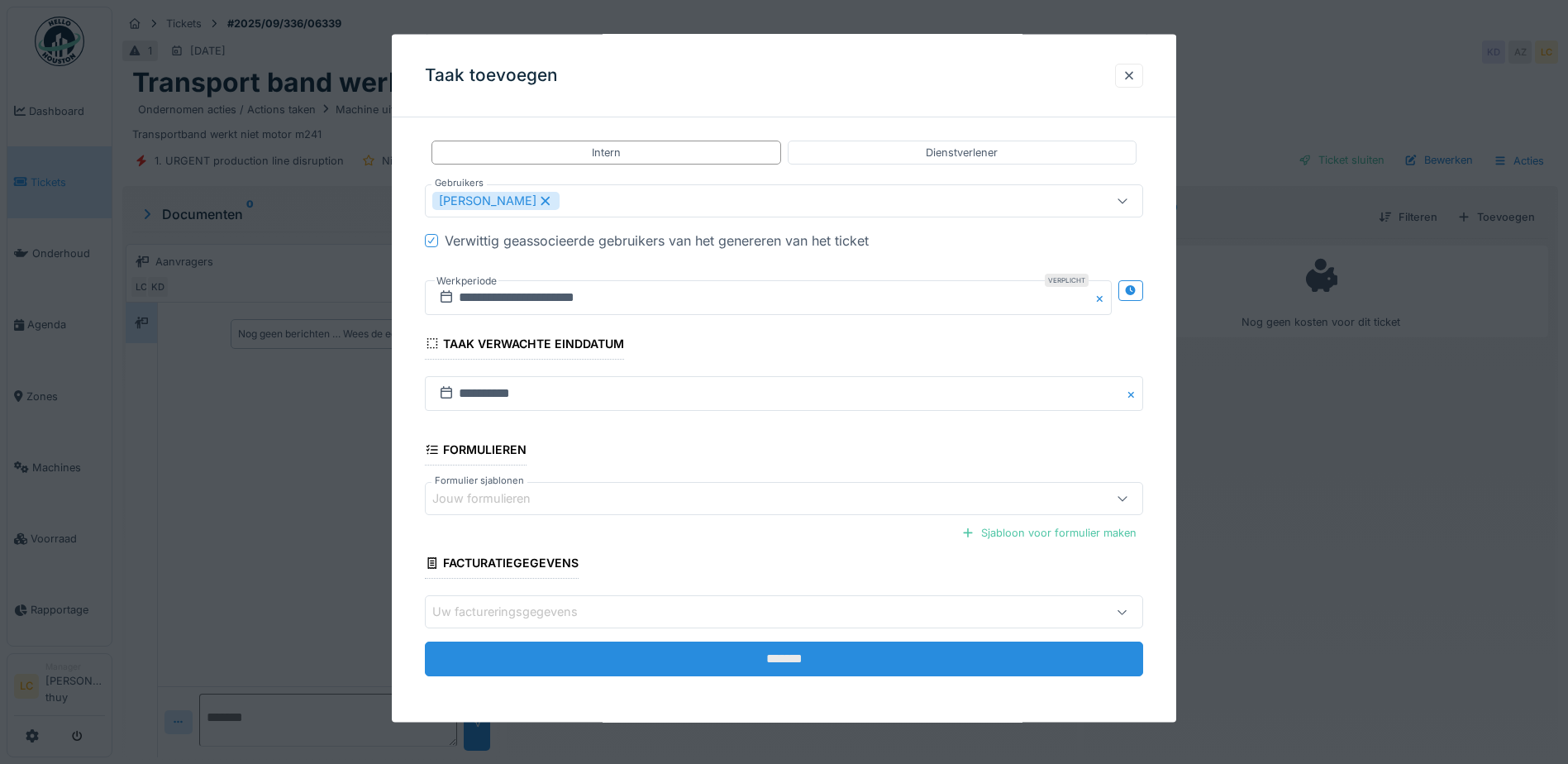
click at [816, 657] on input "*******" at bounding box center [784, 659] width 719 height 34
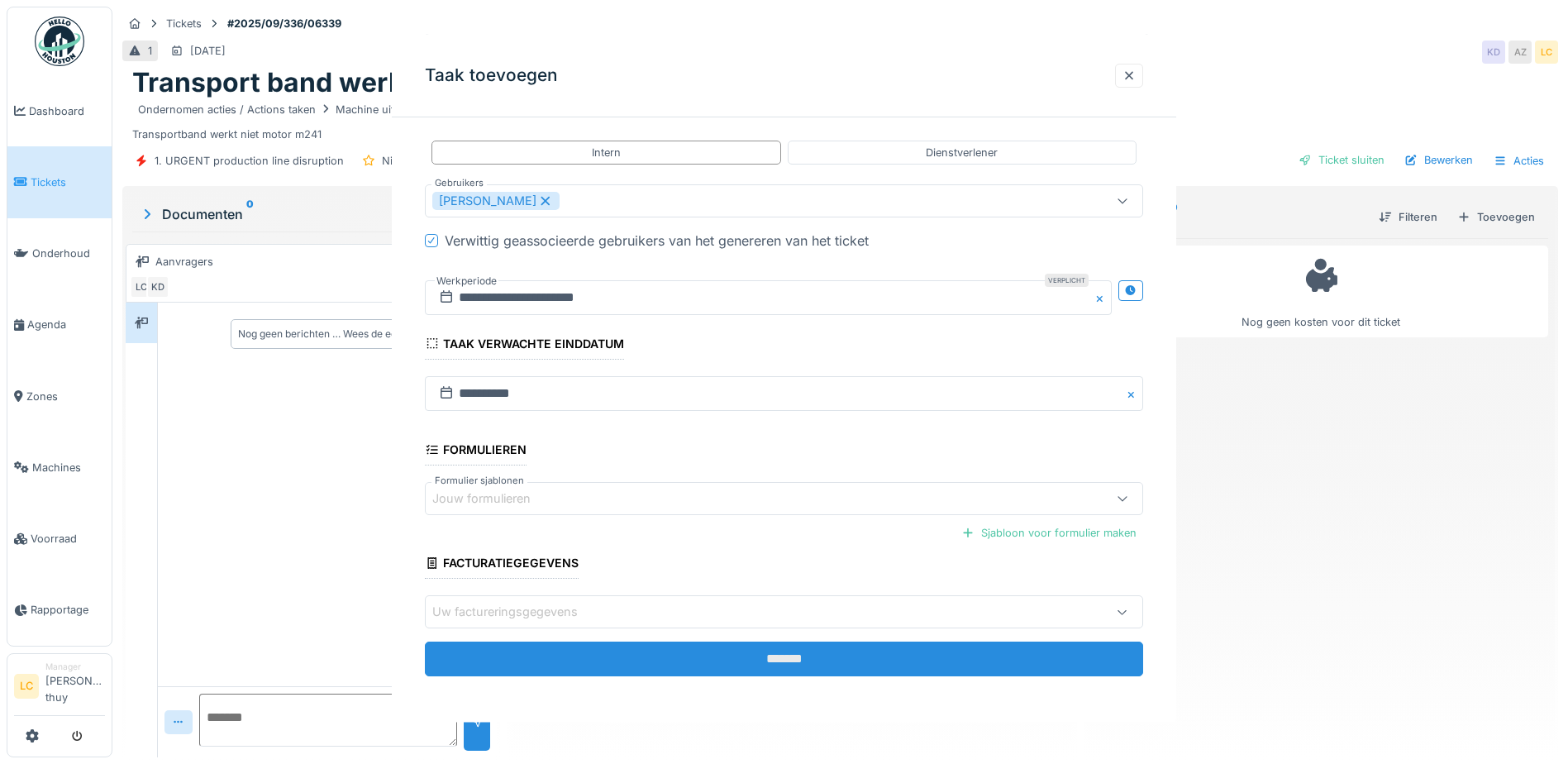
scroll to position [0, 0]
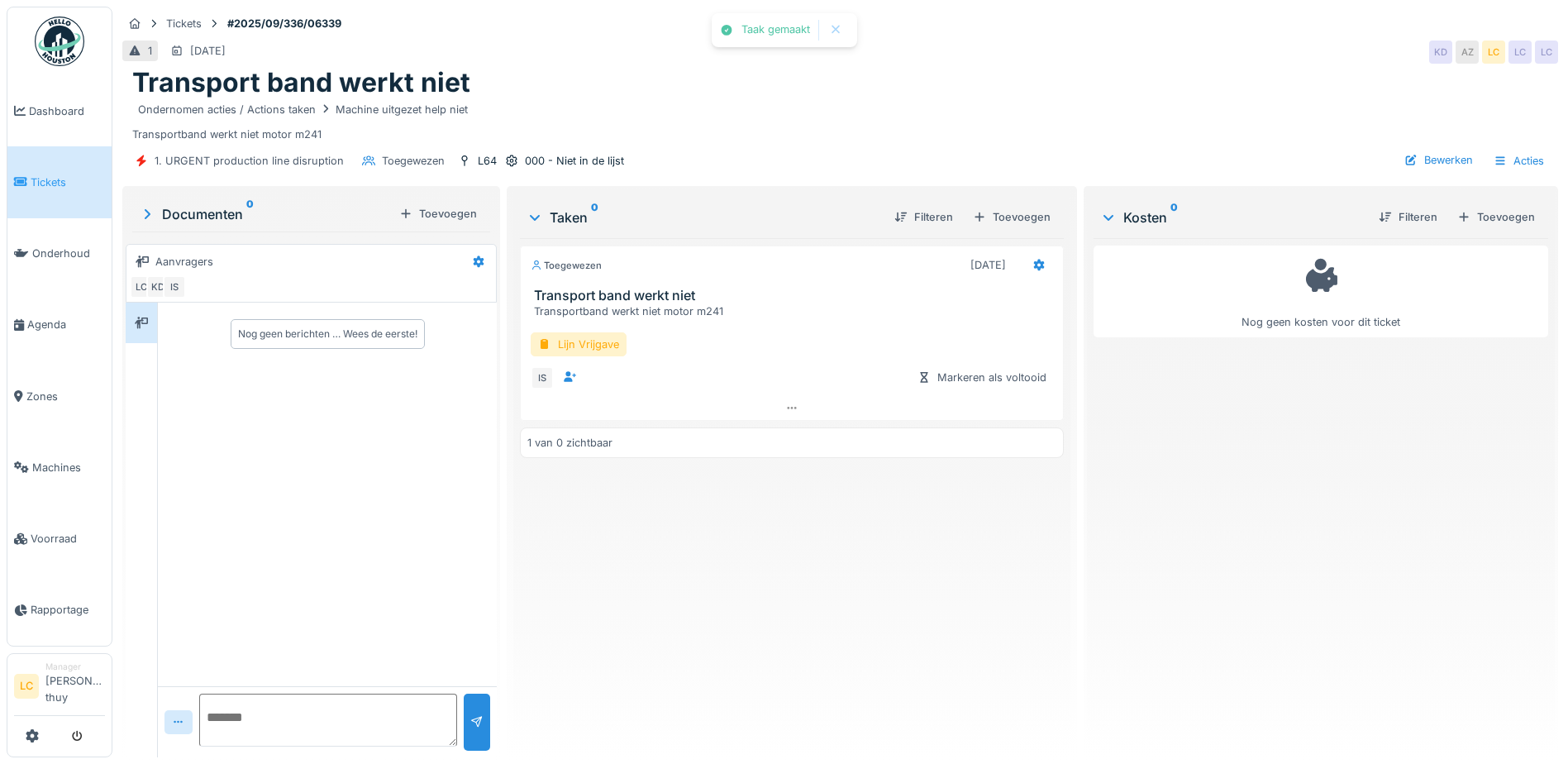
drag, startPoint x: 694, startPoint y: 524, endPoint x: 408, endPoint y: 11, distance: 587.3
click at [690, 521] on div "Toegewezen 12-9-2025 Transport band werkt niet Transportband werkt niet motor m…" at bounding box center [792, 491] width 544 height 506
click at [62, 48] on img at bounding box center [59, 41] width 50 height 50
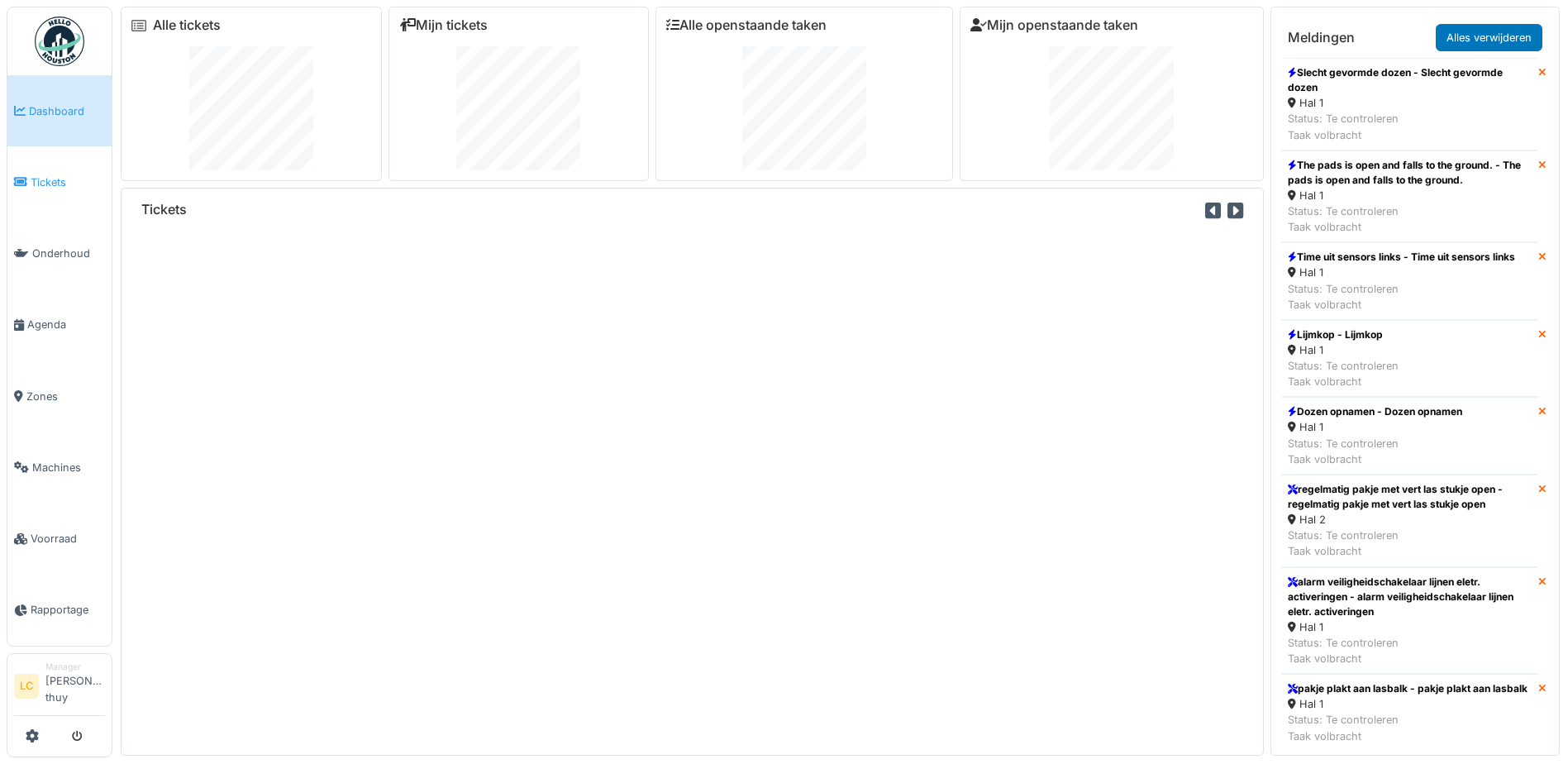
click at [37, 196] on link "Tickets" at bounding box center [59, 182] width 104 height 71
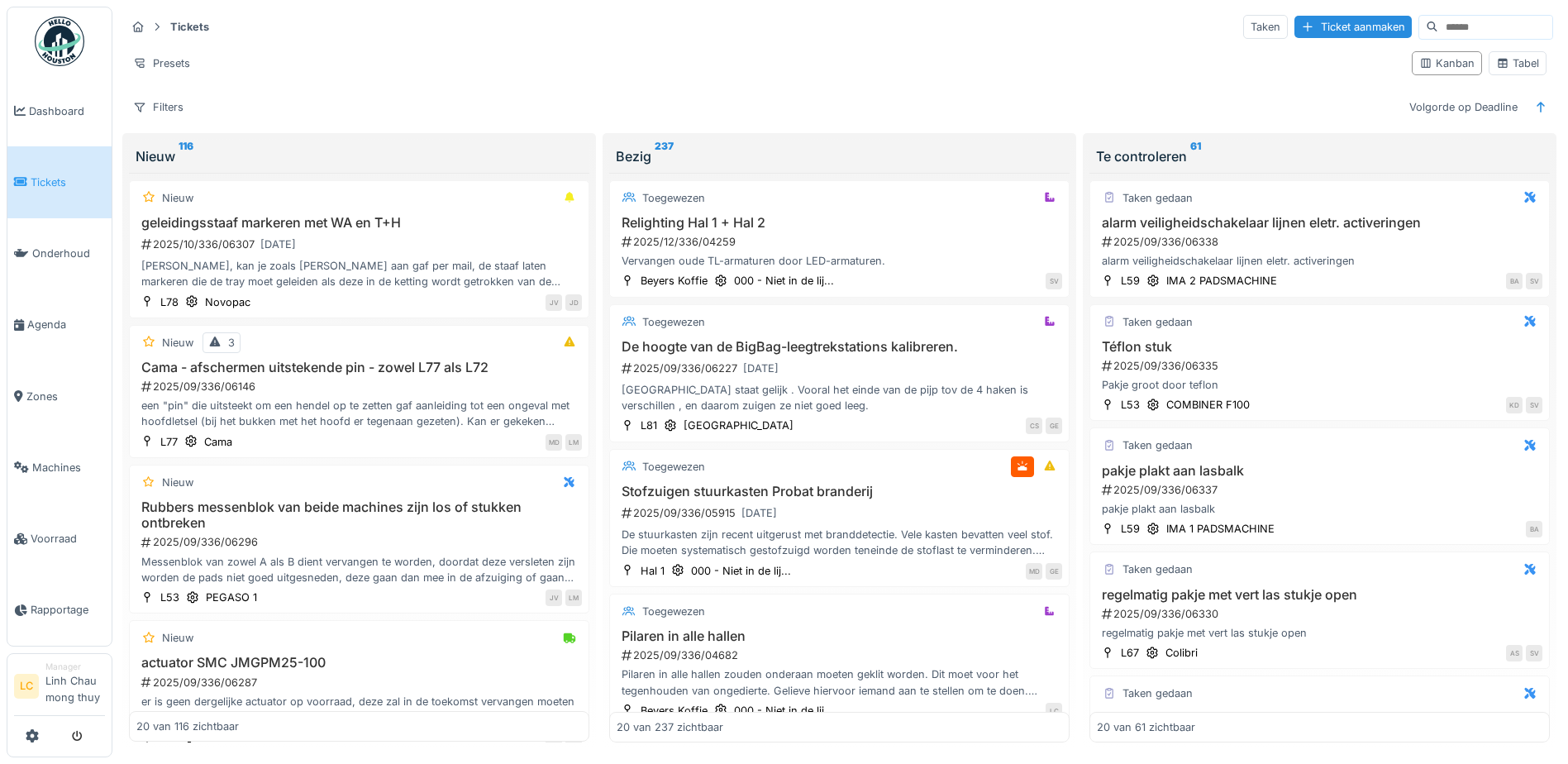
click at [1438, 29] on input at bounding box center [1495, 27] width 114 height 23
type input "**"
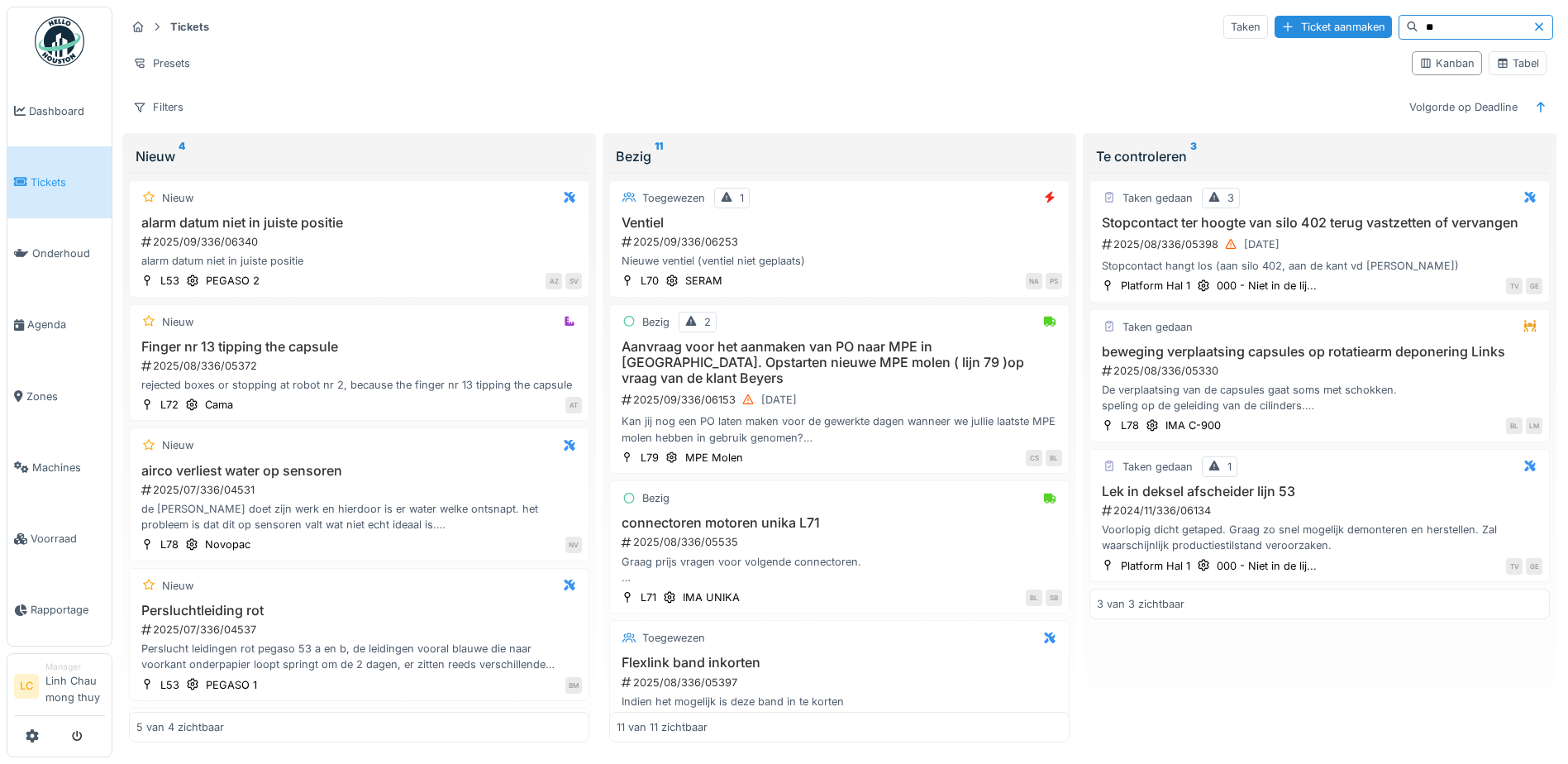
click at [1533, 21] on icon at bounding box center [1539, 27] width 13 height 11
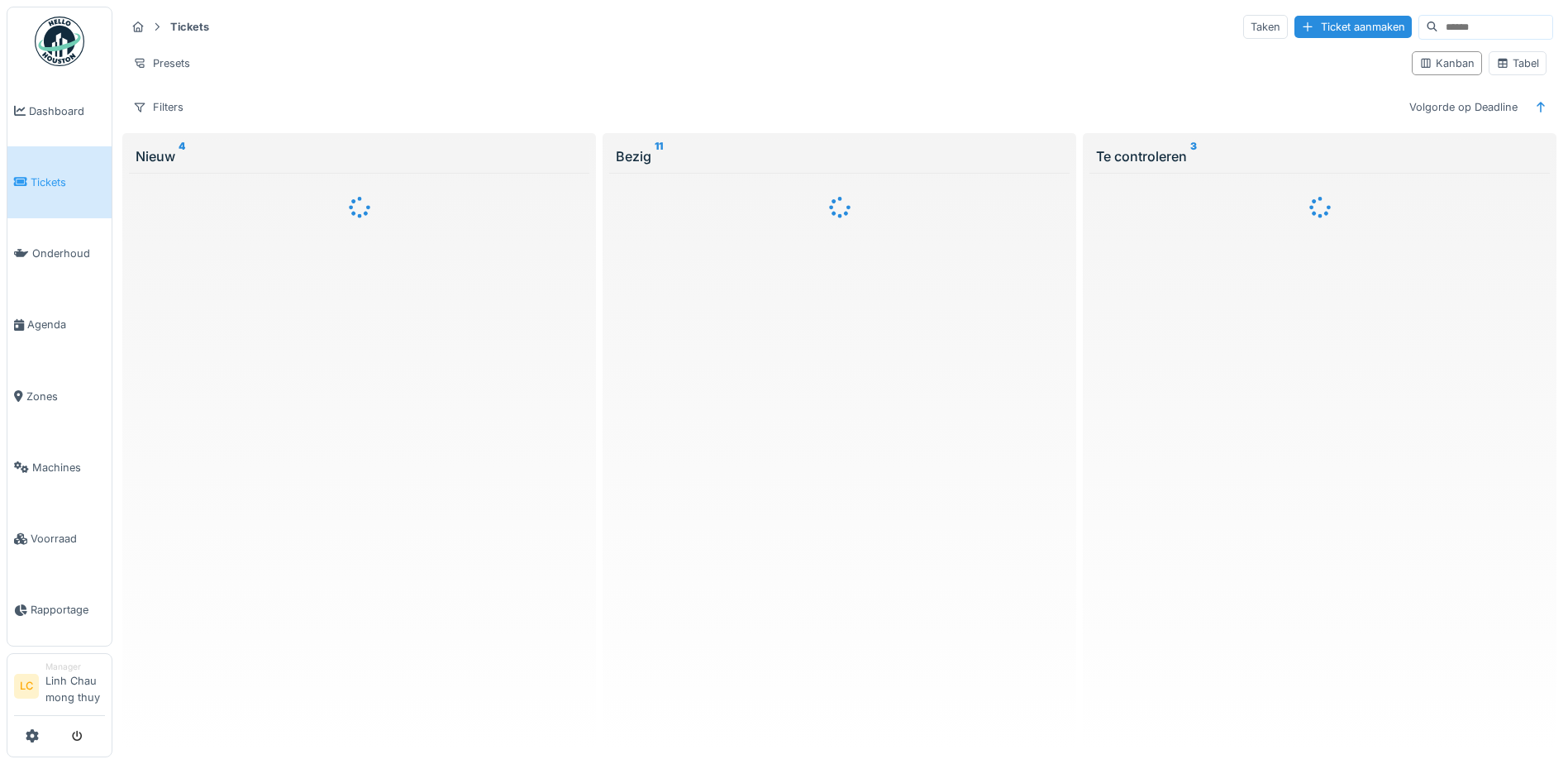
click at [1473, 15] on input at bounding box center [1495, 27] width 114 height 23
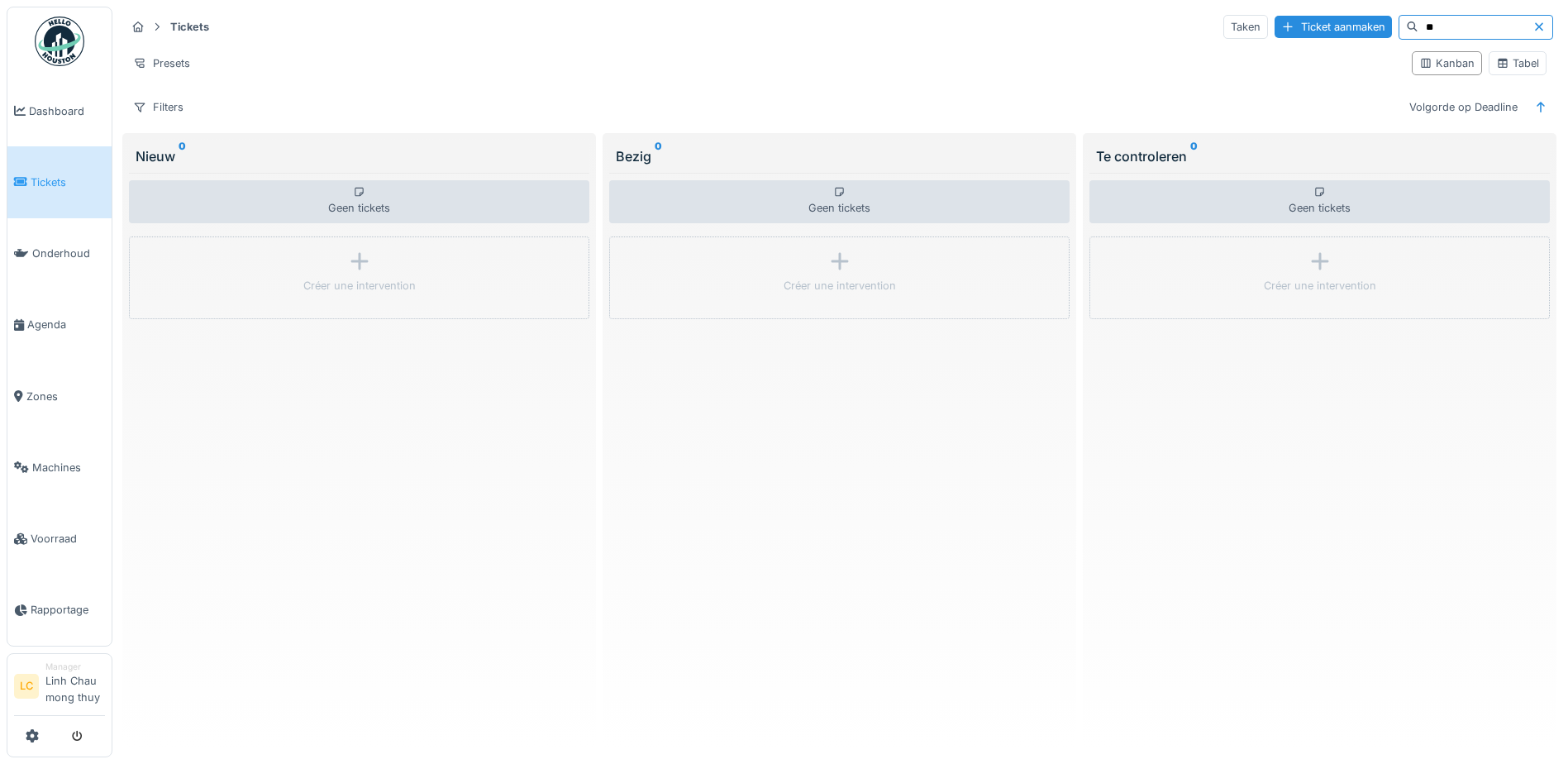
type input "*"
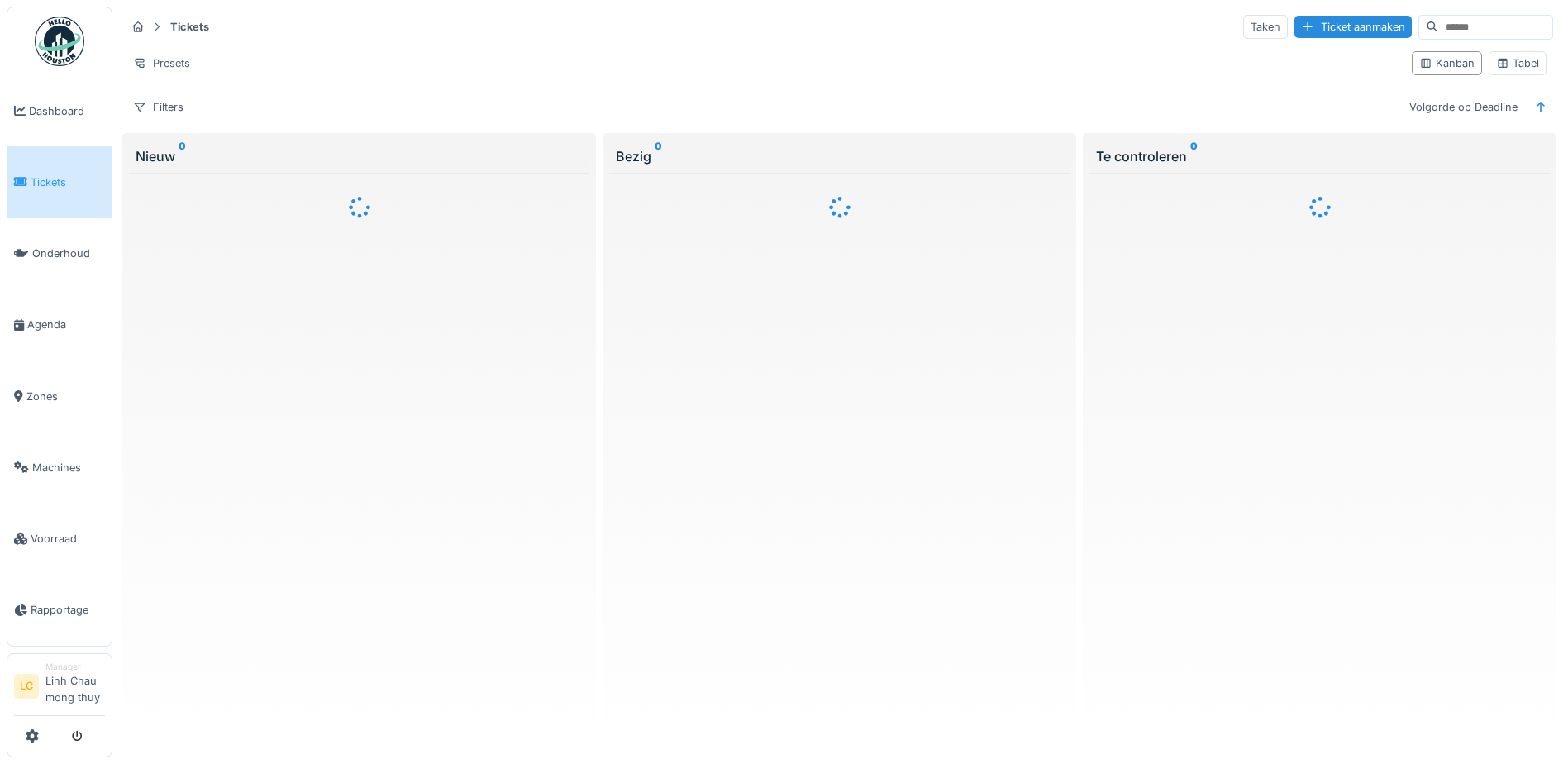
click at [39, 171] on link "Tickets" at bounding box center [59, 182] width 104 height 71
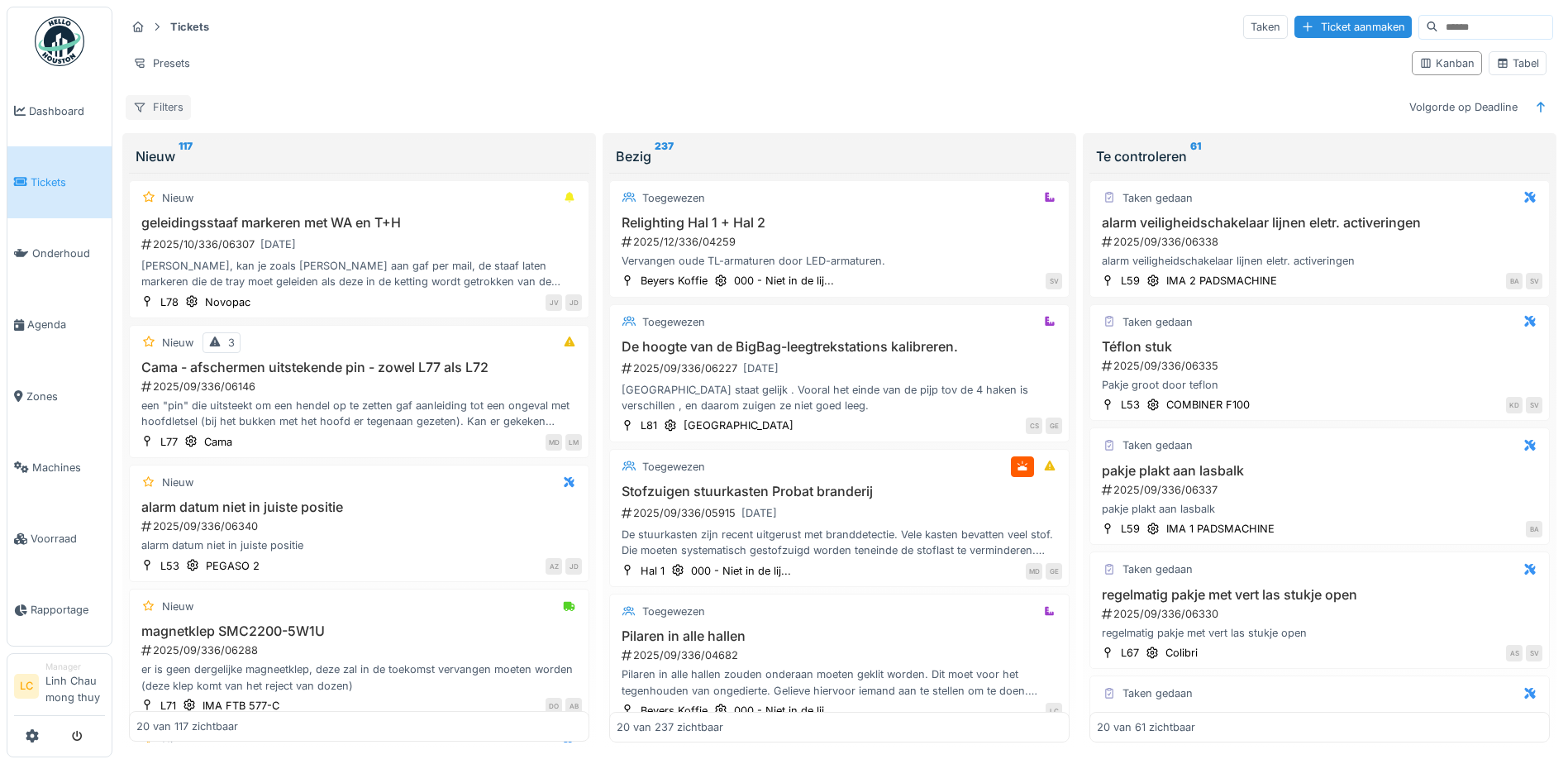
click at [167, 103] on div "Filters" at bounding box center [158, 107] width 65 height 24
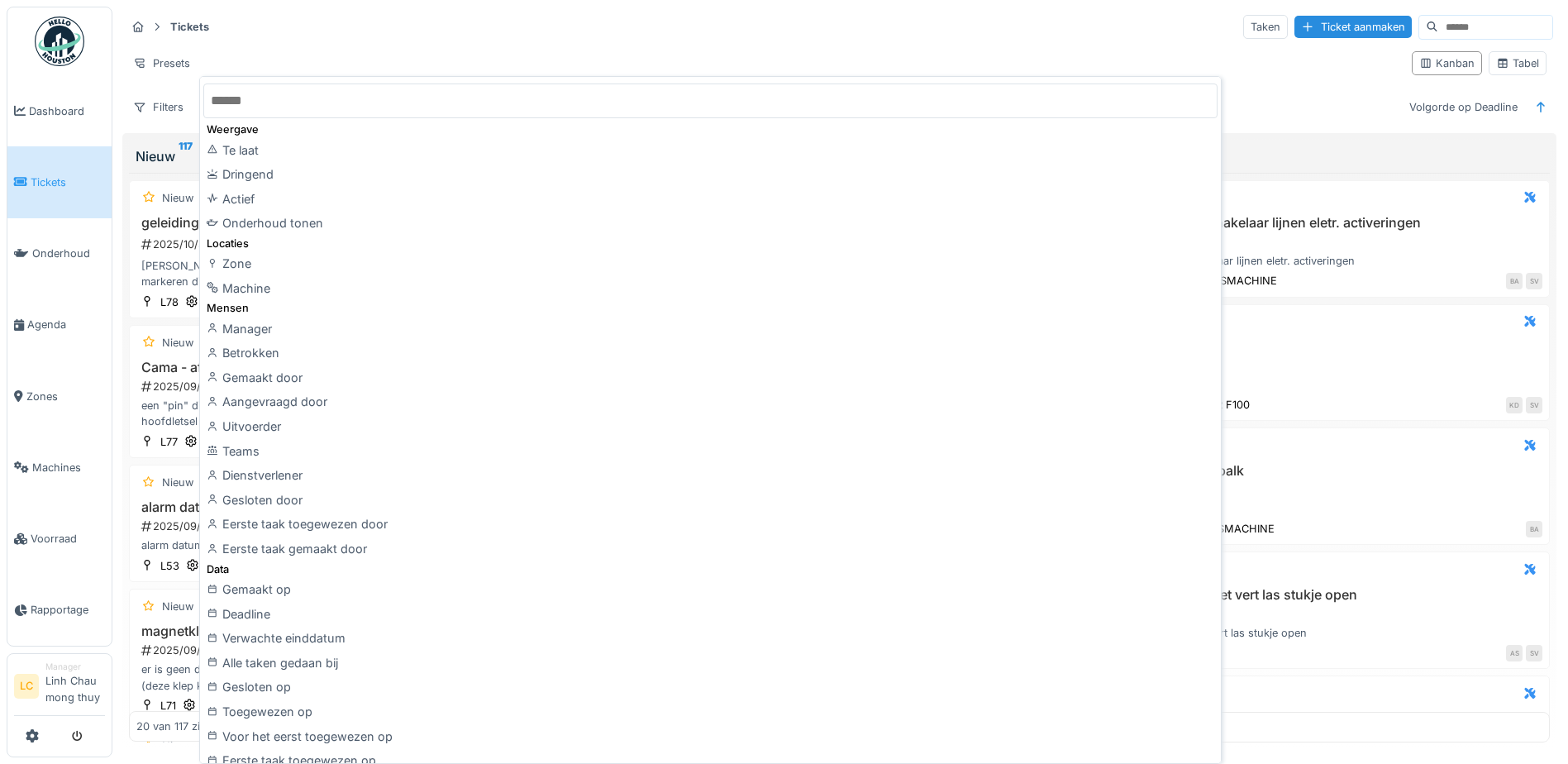
click at [351, 99] on input "text" at bounding box center [710, 100] width 1015 height 34
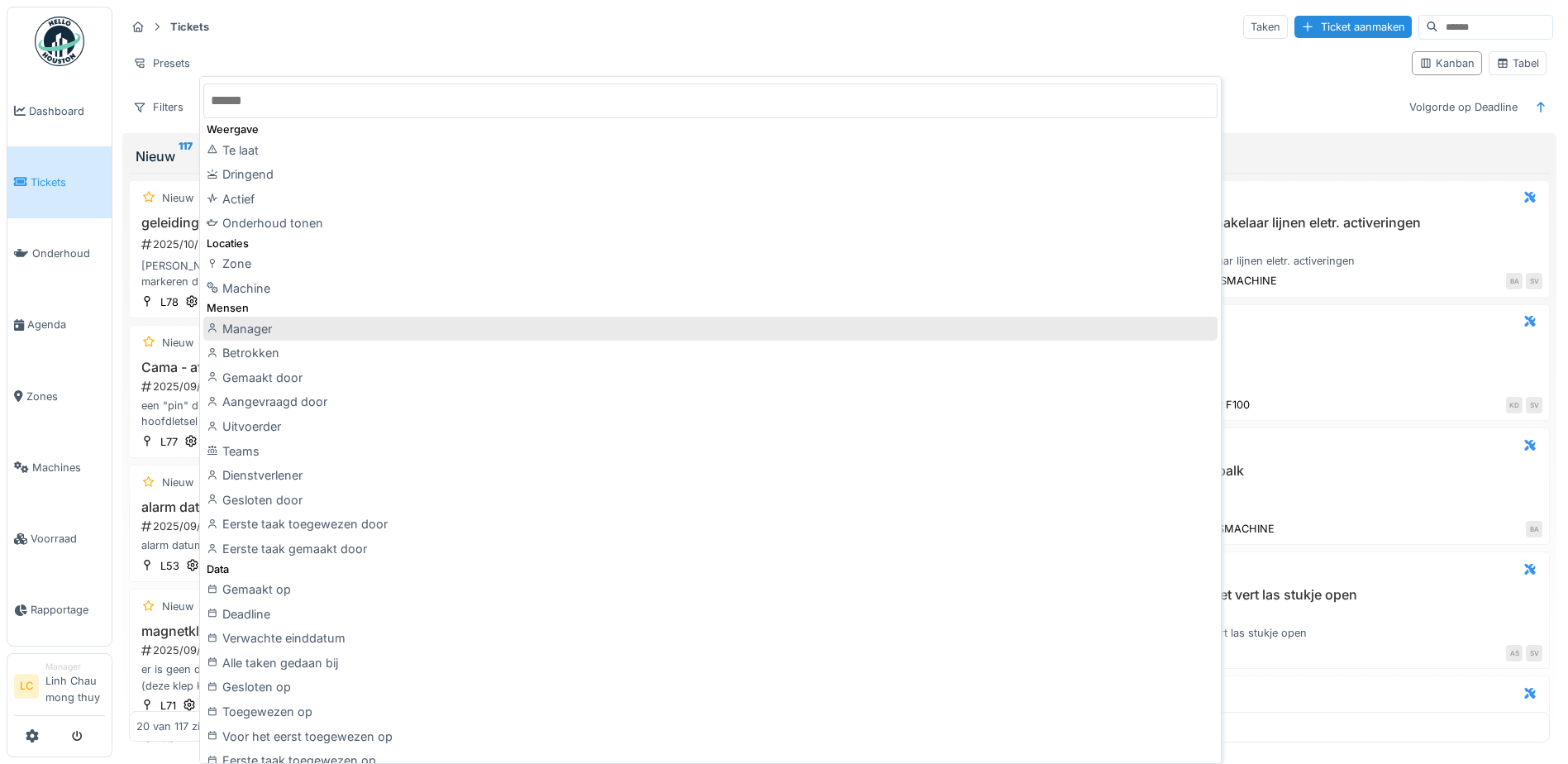
click at [270, 331] on div "Manager" at bounding box center [710, 328] width 1015 height 25
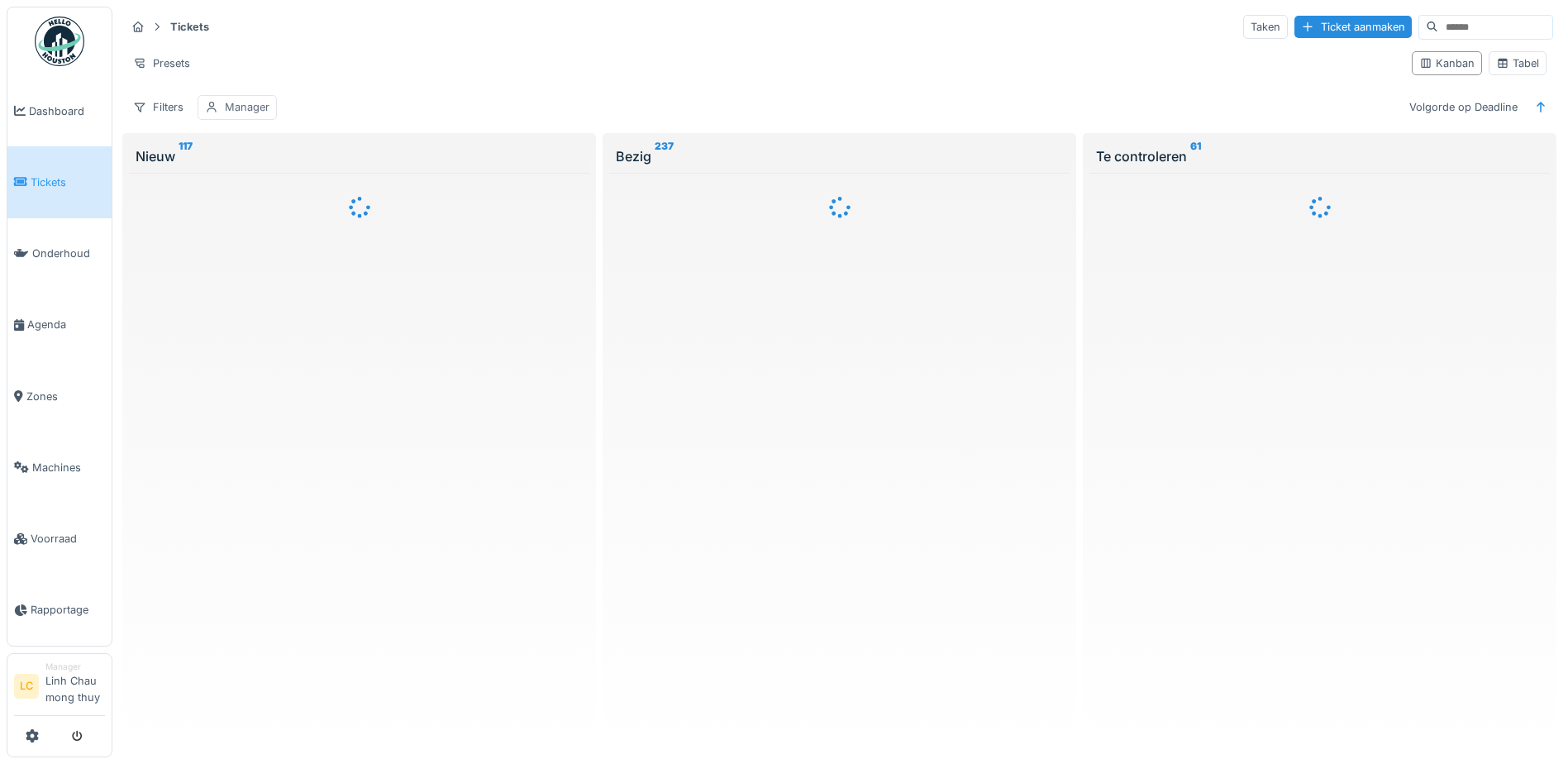
click at [261, 107] on div "Manager" at bounding box center [247, 107] width 45 height 15
click at [368, 148] on div "Verwijderen" at bounding box center [342, 151] width 92 height 22
click at [160, 105] on div "Filters" at bounding box center [158, 107] width 65 height 24
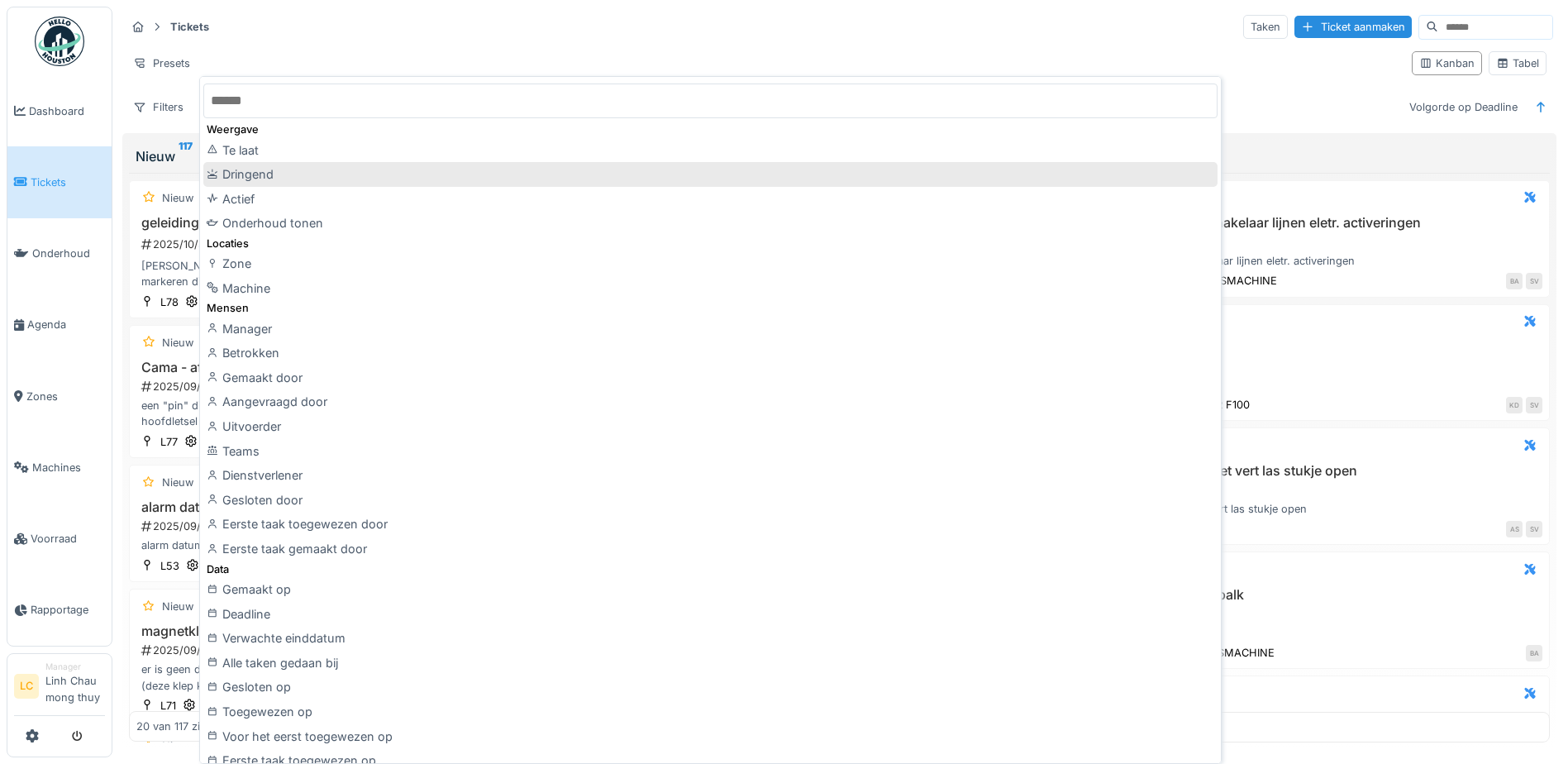
click at [251, 171] on div "Dringend" at bounding box center [710, 174] width 1015 height 25
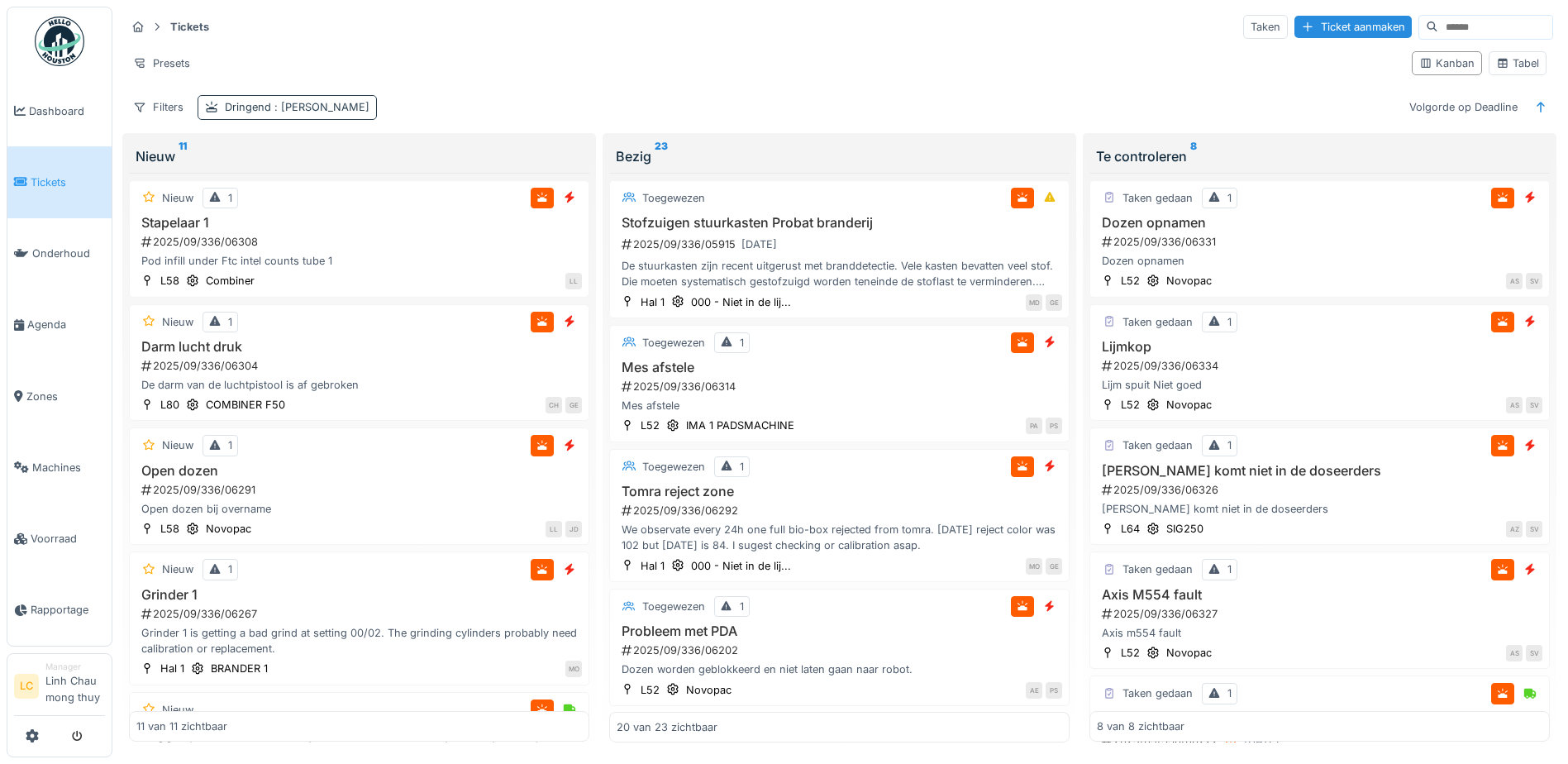
click at [286, 99] on div "Dringend : Ja" at bounding box center [297, 107] width 145 height 15
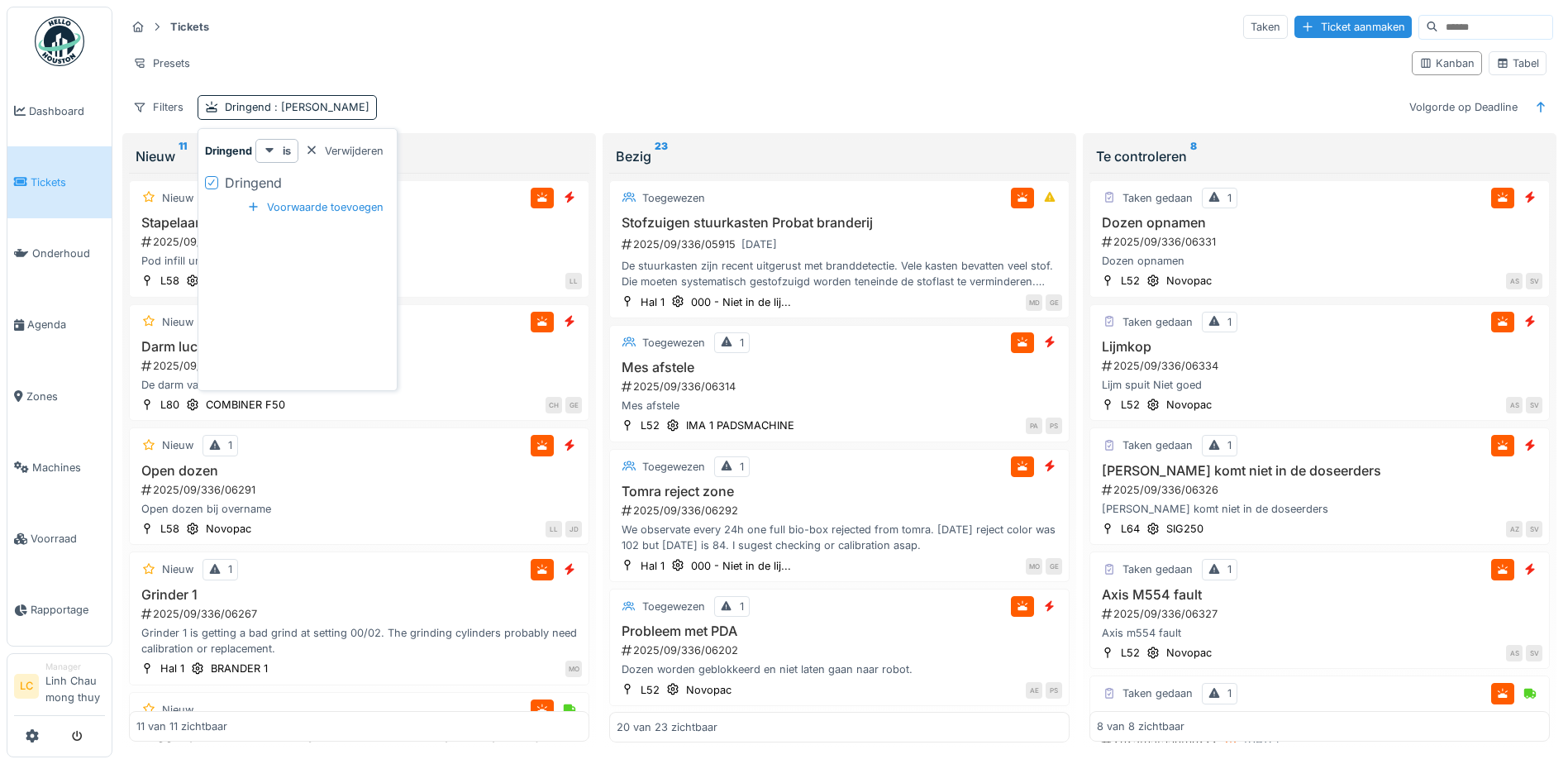
click at [349, 144] on div "Verwijderen" at bounding box center [344, 151] width 92 height 22
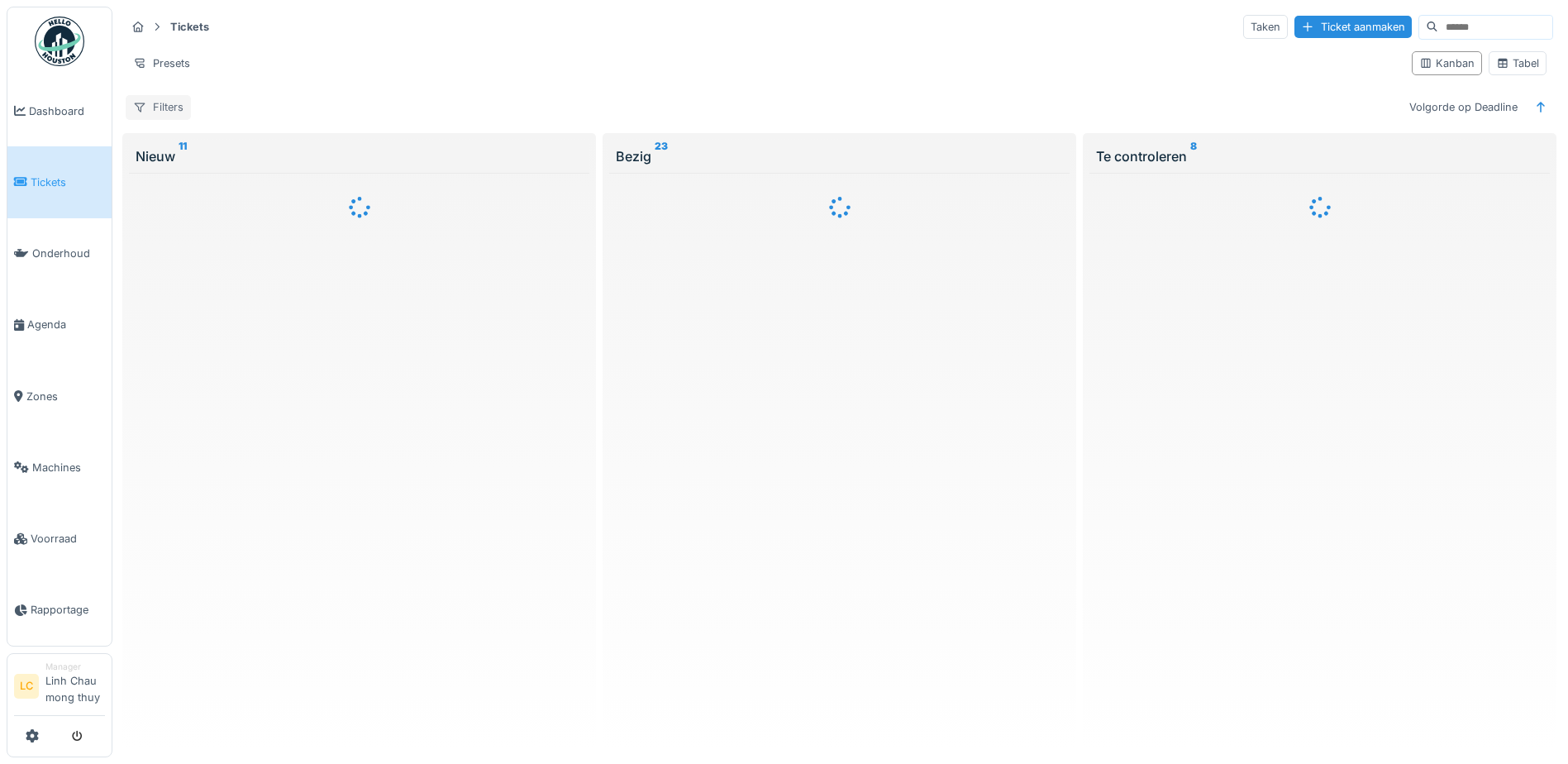
click at [176, 96] on div "Filters" at bounding box center [158, 107] width 65 height 24
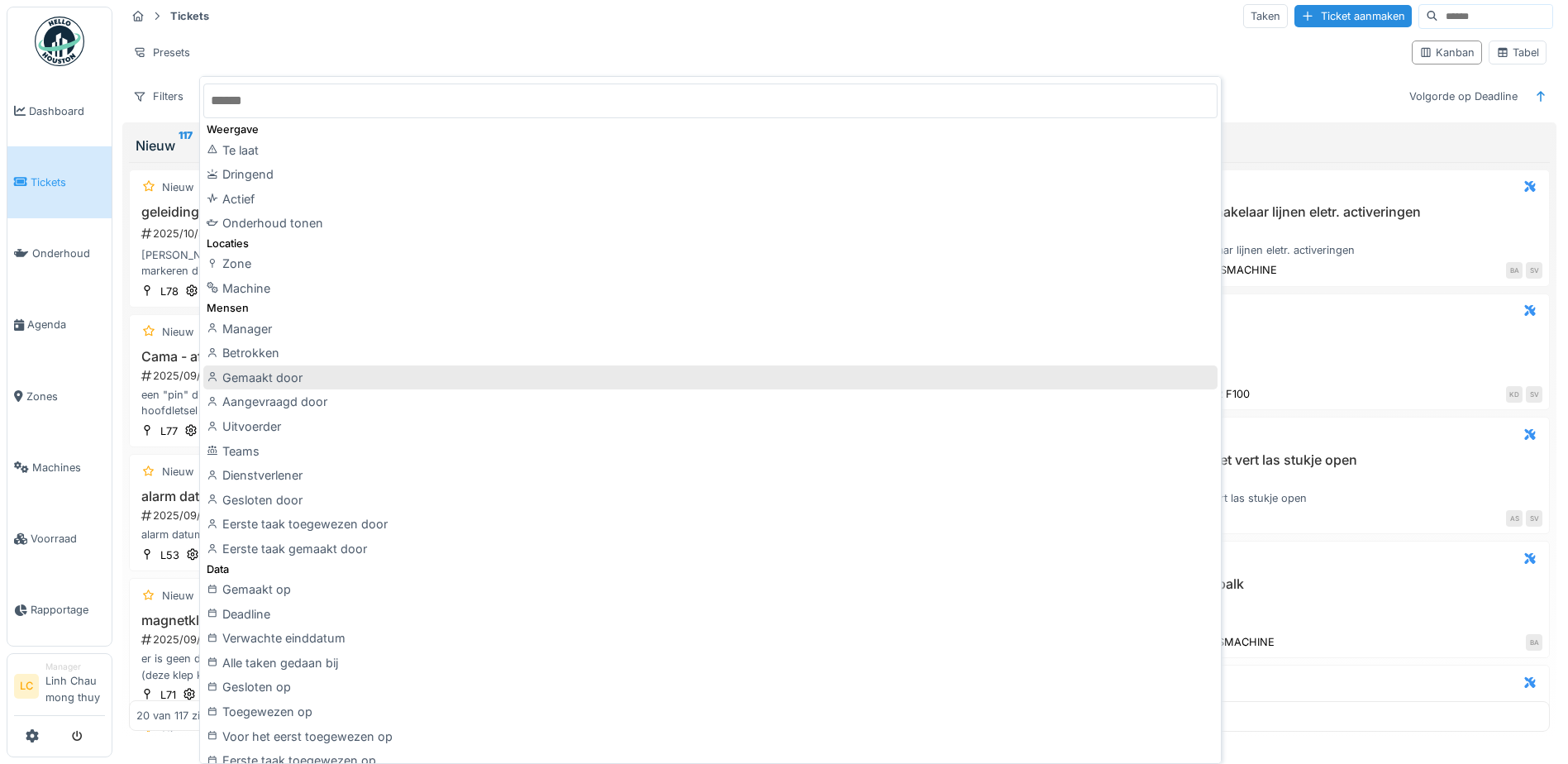
click at [283, 374] on div "Gemaakt door" at bounding box center [710, 377] width 1015 height 25
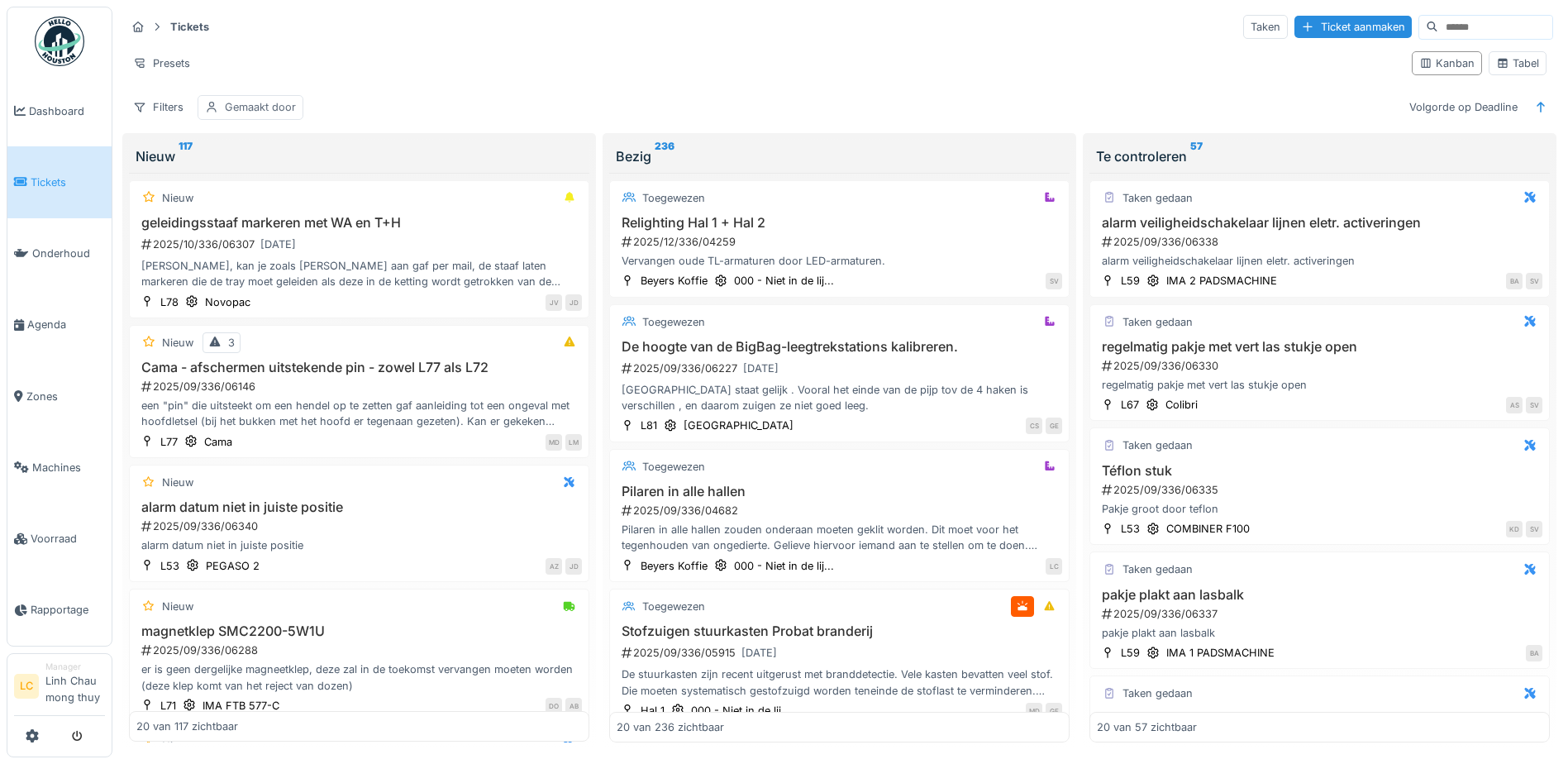
click at [245, 99] on div "Gemaakt door" at bounding box center [260, 107] width 71 height 15
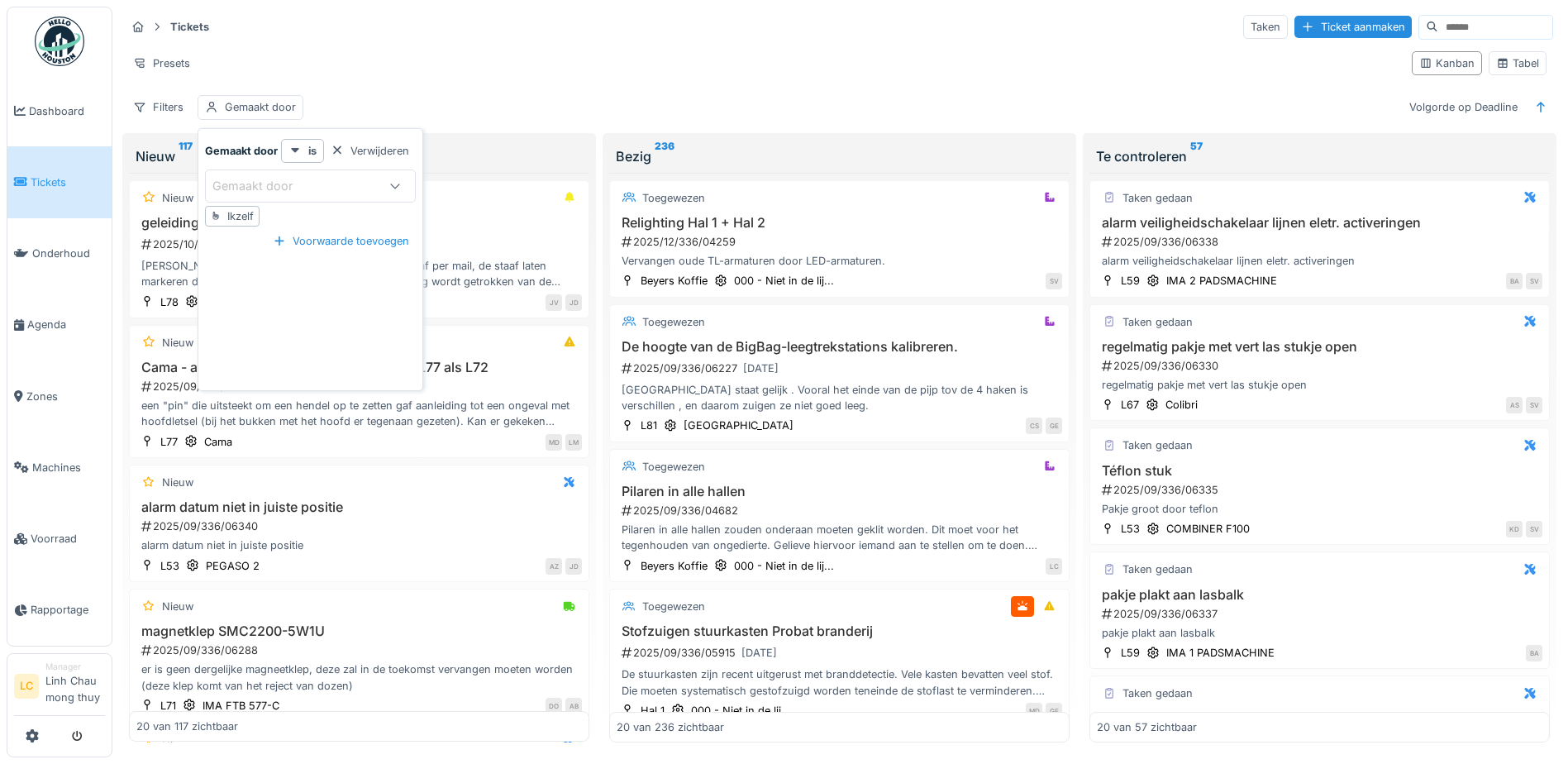
click at [264, 177] on div "Gemaakt door" at bounding box center [264, 185] width 103 height 18
type door_EzNDQ "*"
type door_EzNDQ "***"
click at [311, 316] on span "Kimana Dhalie rose" at bounding box center [268, 312] width 98 height 18
type input "*****"
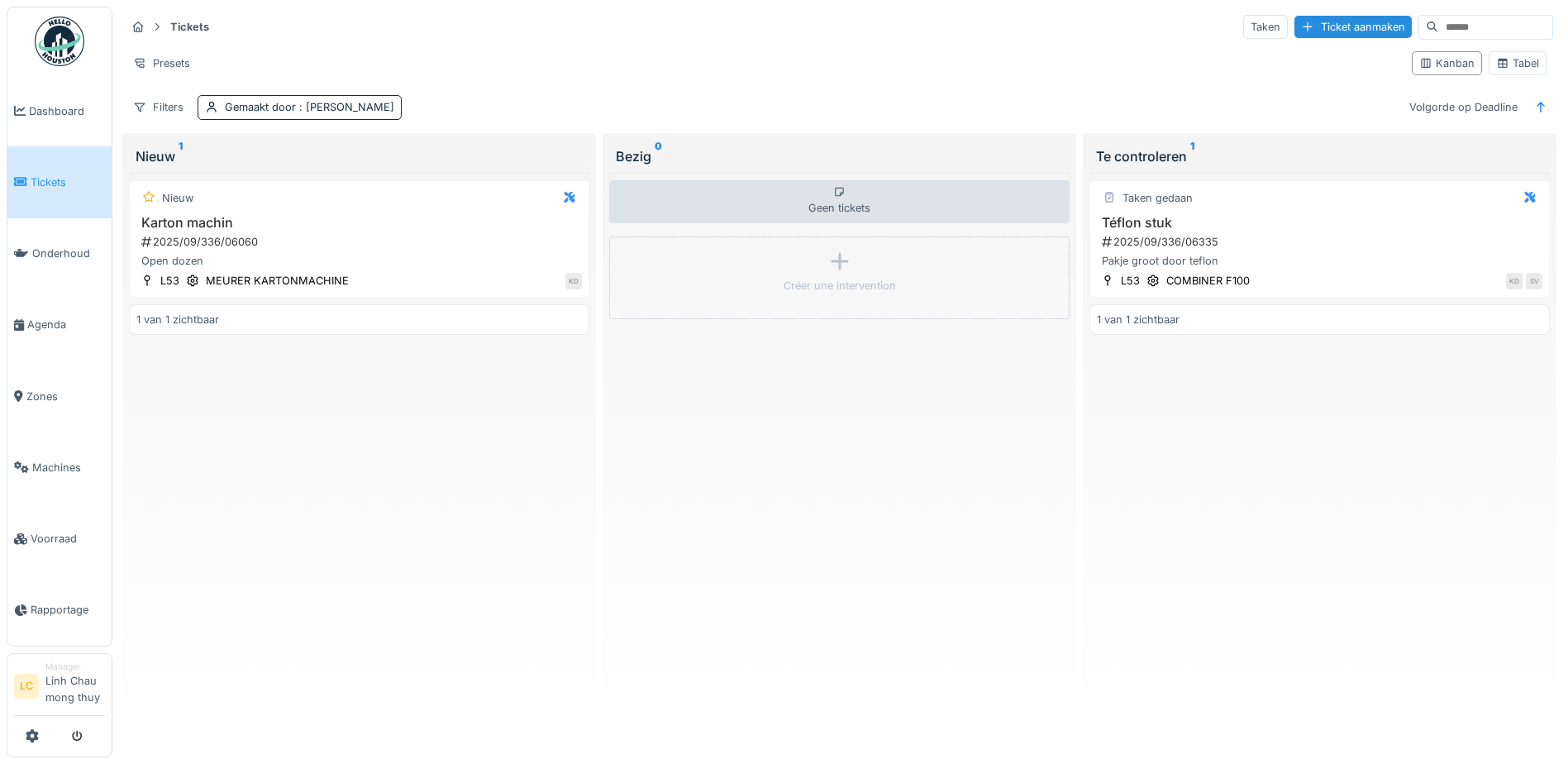
click at [488, 101] on div "Filters Gemaakt door : Kimana Dhalie rose Volgorde op Deadline" at bounding box center [839, 107] width 1427 height 24
click at [237, 251] on div "Karton machin 2025/09/336/06060 Open dozen" at bounding box center [359, 243] width 445 height 55
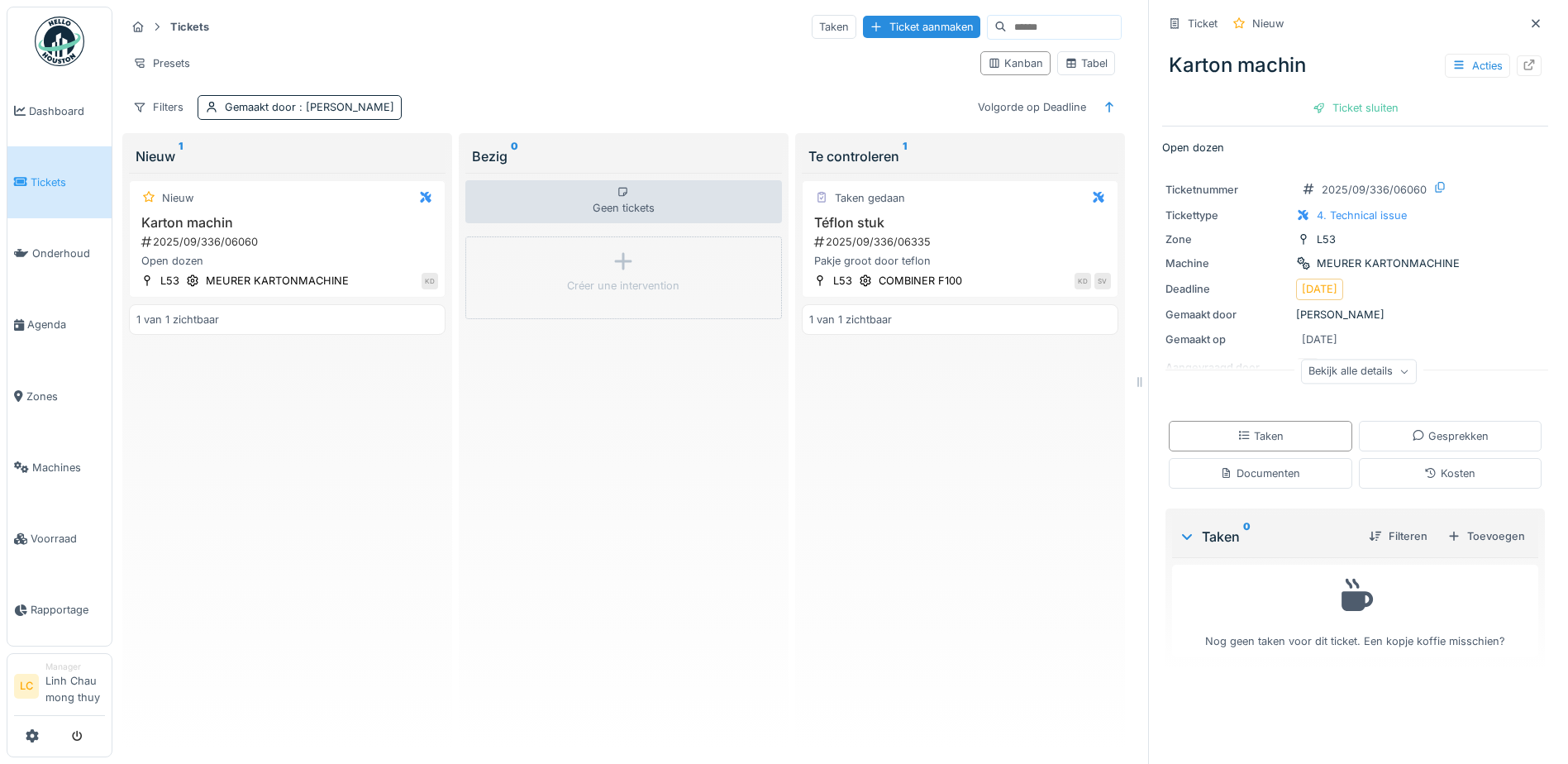
click at [299, 388] on div "Nieuw Karton machin 2025/09/336/06060 Open dozen L53 MEURER KARTONMACHINE KD 1 …" at bounding box center [286, 457] width 317 height 569
click at [1529, 27] on icon at bounding box center [1535, 23] width 13 height 11
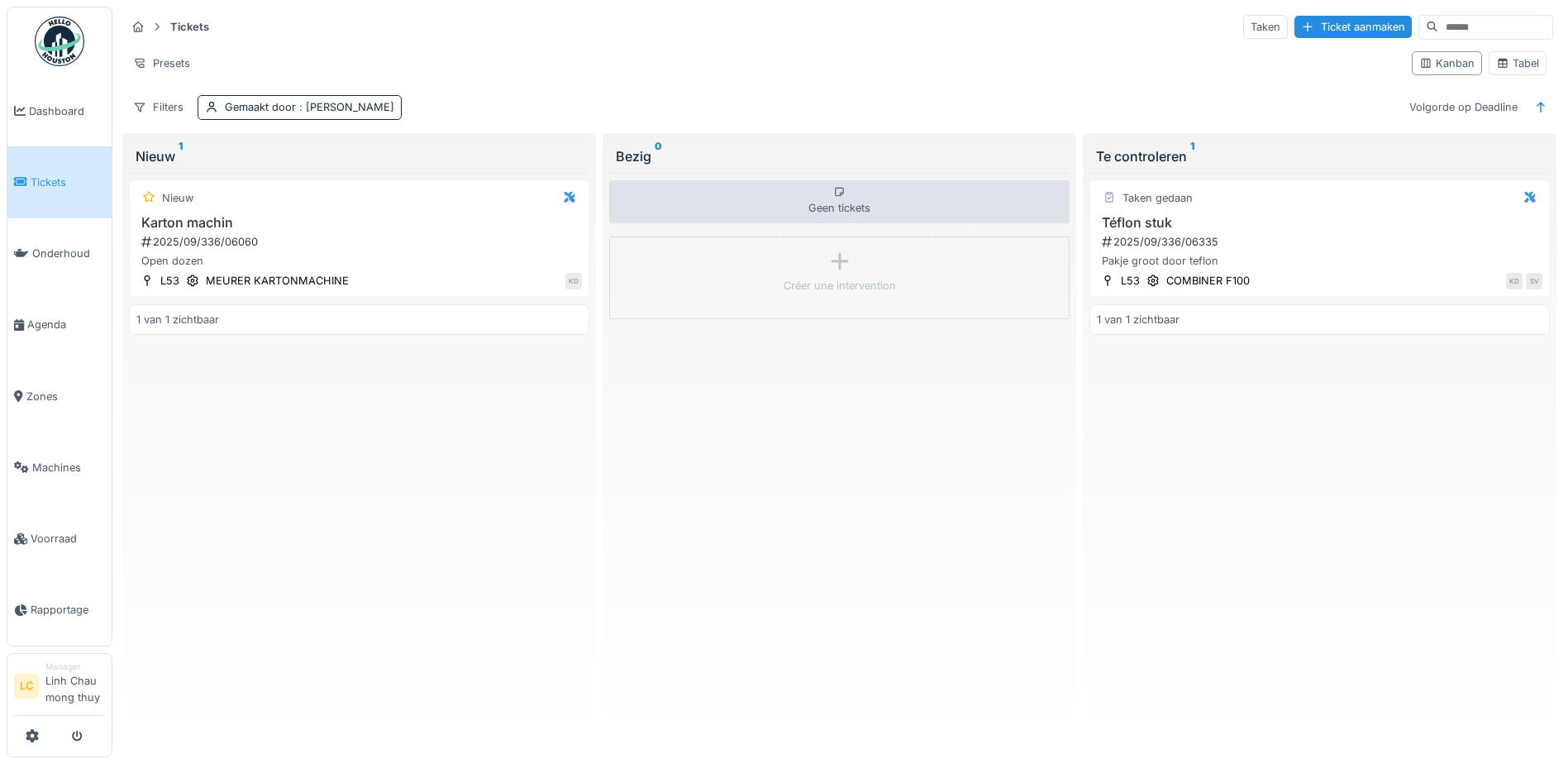
drag, startPoint x: 992, startPoint y: 392, endPoint x: 802, endPoint y: 346, distance: 195.5
click at [992, 392] on div "Geen tickets Créer une intervention" at bounding box center [839, 457] width 461 height 569
click at [51, 57] on img at bounding box center [59, 41] width 50 height 50
